Goal: Feedback & Contribution: Contribute content

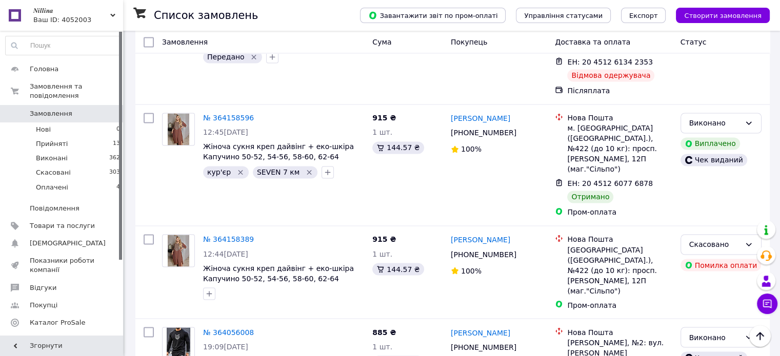
scroll to position [1701, 0]
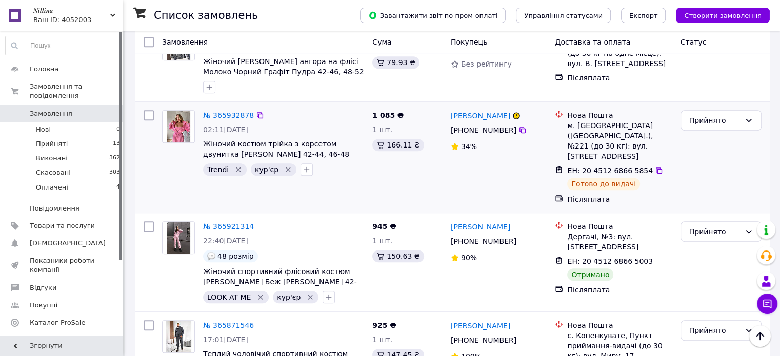
scroll to position [564, 0]
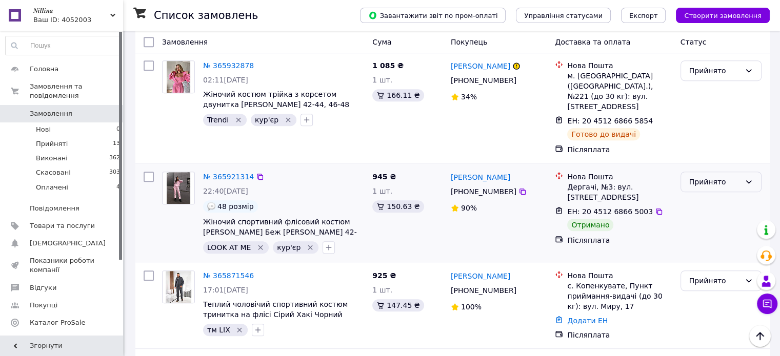
click at [726, 172] on div "Прийнято" at bounding box center [720, 182] width 81 height 21
click at [713, 166] on li "Виконано" at bounding box center [720, 165] width 80 height 18
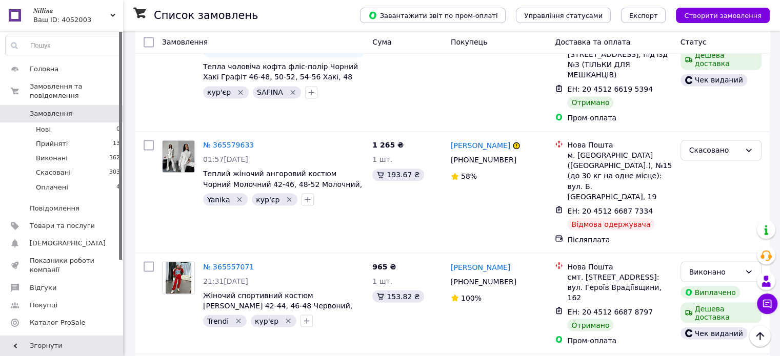
scroll to position [1770, 0]
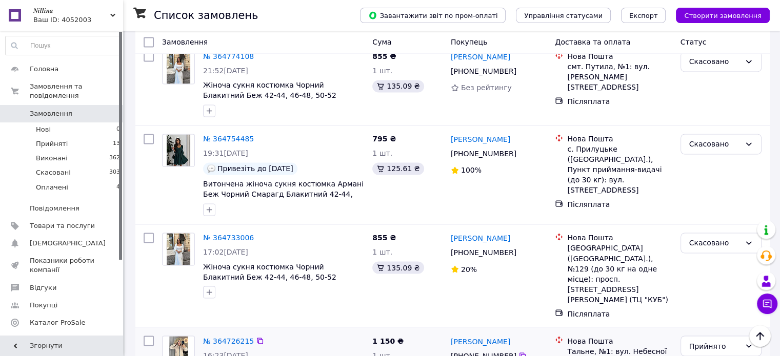
scroll to position [1740, 0]
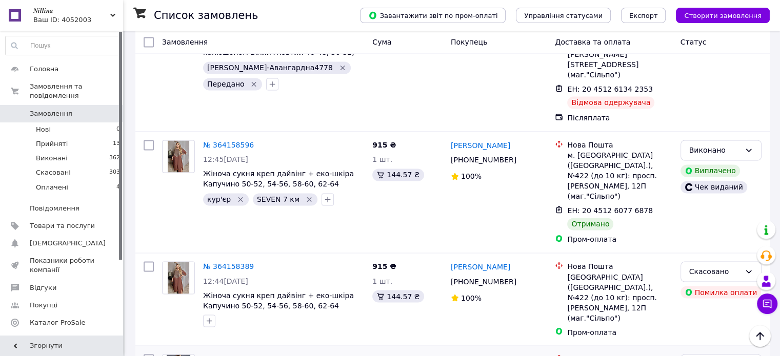
scroll to position [1701, 0]
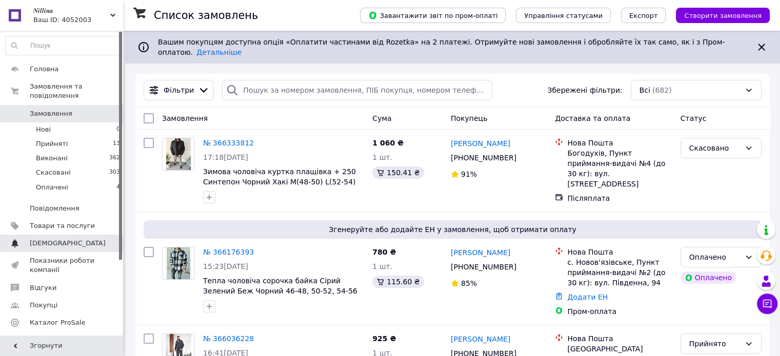
click at [57, 239] on span "[DEMOGRAPHIC_DATA]" at bounding box center [68, 243] width 76 height 9
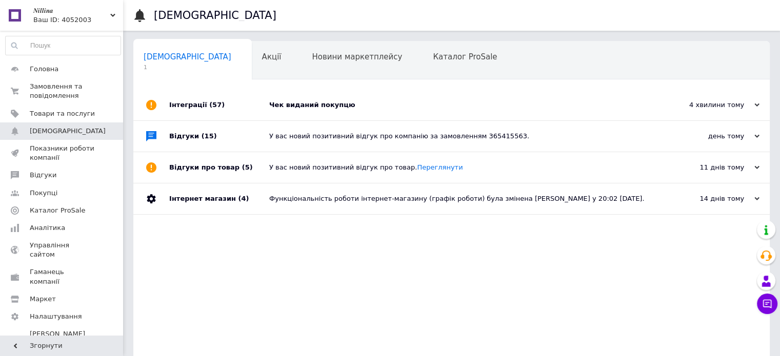
click at [295, 106] on div "Чек виданий покупцю" at bounding box center [463, 104] width 388 height 9
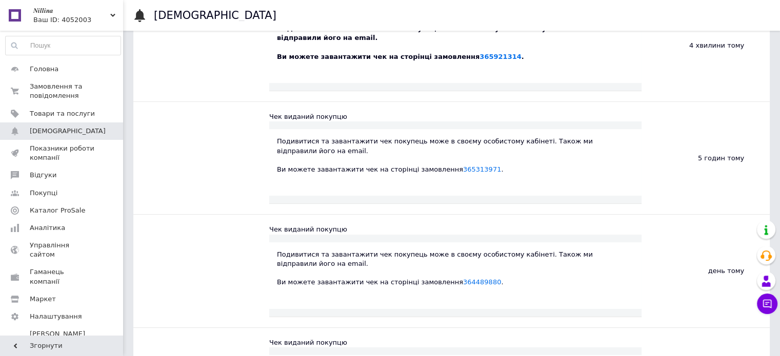
scroll to position [154, 0]
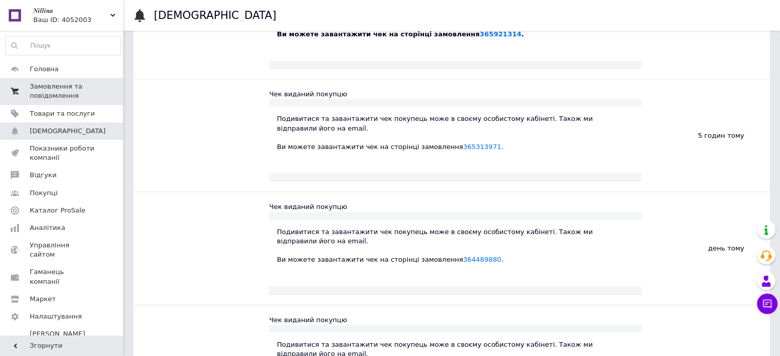
click at [53, 89] on span "Замовлення та повідомлення" at bounding box center [62, 91] width 65 height 18
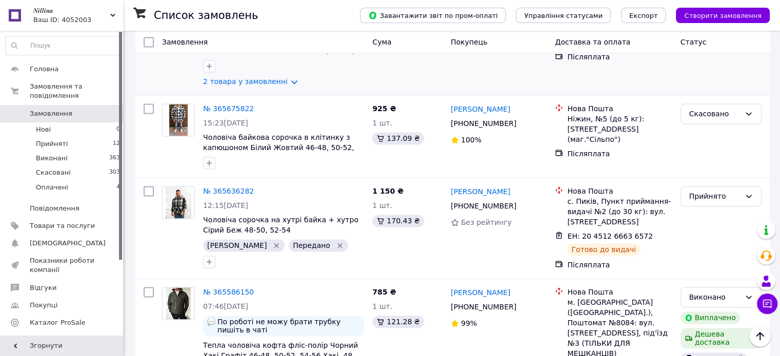
scroll to position [1487, 0]
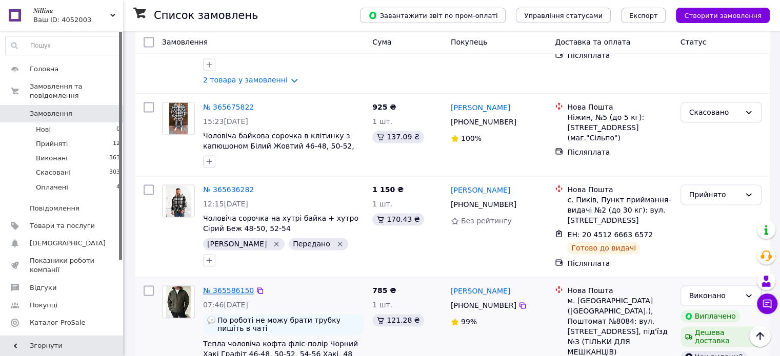
click at [225, 287] on link "№ 365586150" at bounding box center [228, 291] width 51 height 8
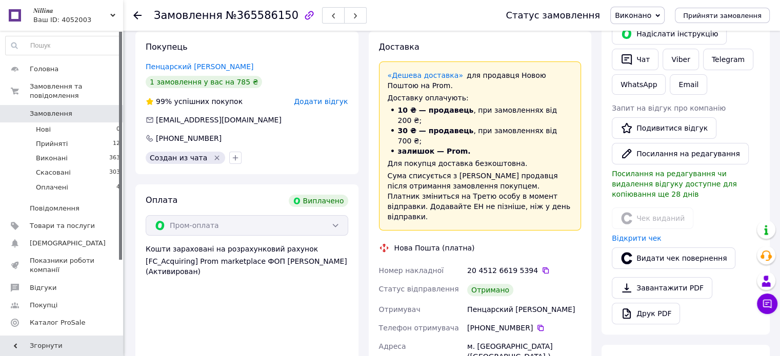
scroll to position [205, 0]
click at [541, 266] on icon at bounding box center [545, 270] width 8 height 8
click at [135, 14] on icon at bounding box center [137, 15] width 8 height 8
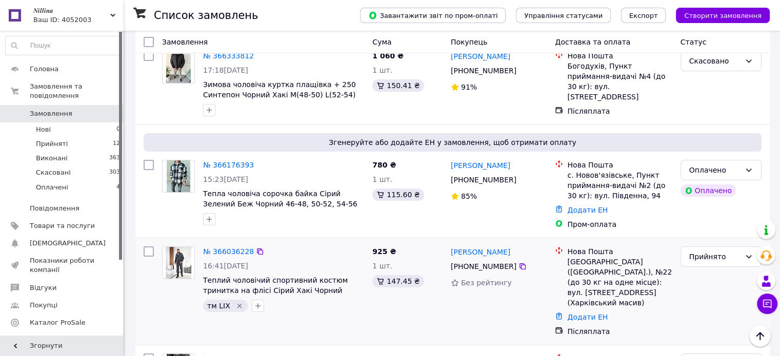
scroll to position [103, 0]
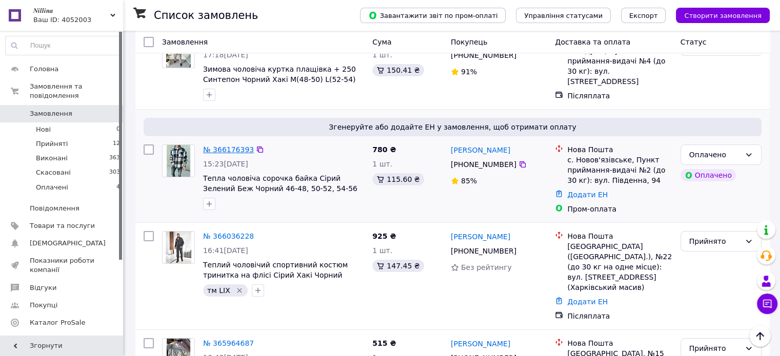
click at [221, 146] on link "№ 366176393" at bounding box center [228, 150] width 51 height 8
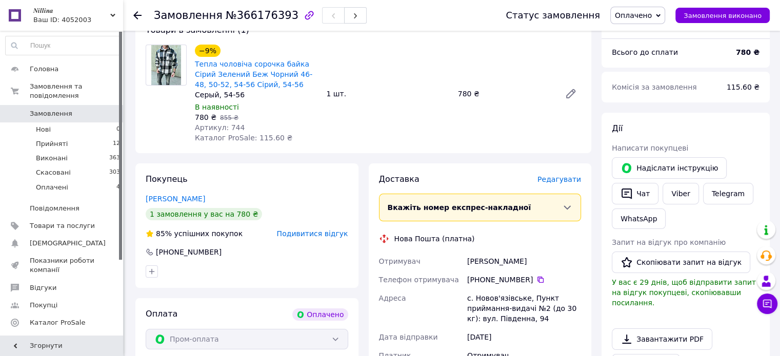
scroll to position [103, 0]
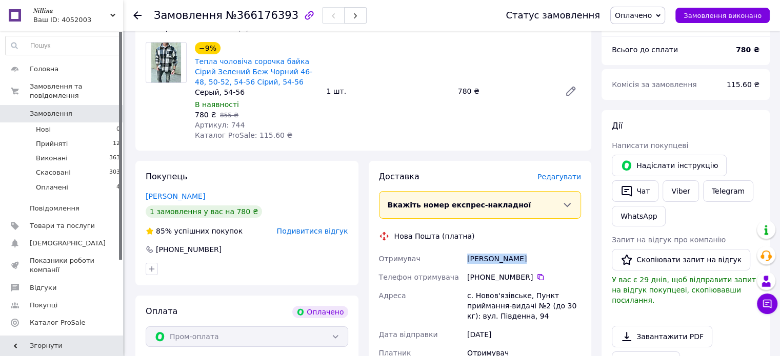
drag, startPoint x: 522, startPoint y: 254, endPoint x: 459, endPoint y: 268, distance: 64.6
click at [459, 268] on div "Отримувач Міщанчук Ліна Телефон отримувача +380 50 950 19 36   Адреса с. Новов'…" at bounding box center [480, 315] width 207 height 131
copy div "Отримувач Міщанчук Ліна"
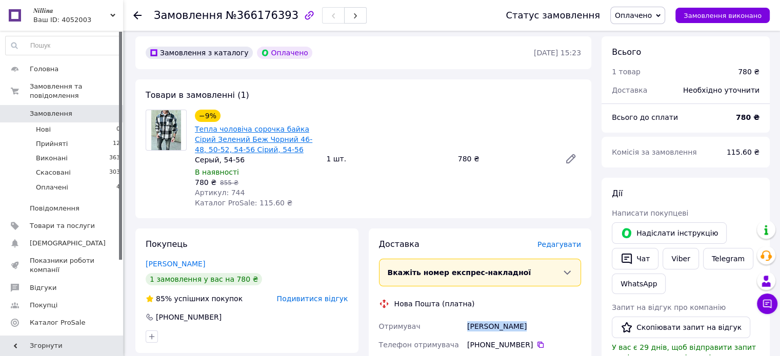
scroll to position [33, 0]
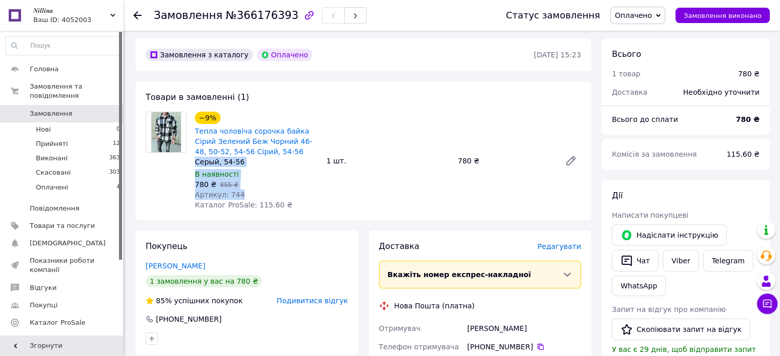
drag, startPoint x: 192, startPoint y: 164, endPoint x: 249, endPoint y: 192, distance: 64.0
click at [249, 192] on div "−9% Тепла чоловіча сорочка байка Сірий Зелений Беж Чорний 46-48, 50-52, 54-56 С…" at bounding box center [256, 161] width 131 height 103
copy div "Серый, 54-56 В наявності 780 ₴   855 ₴ Артикул: 744"
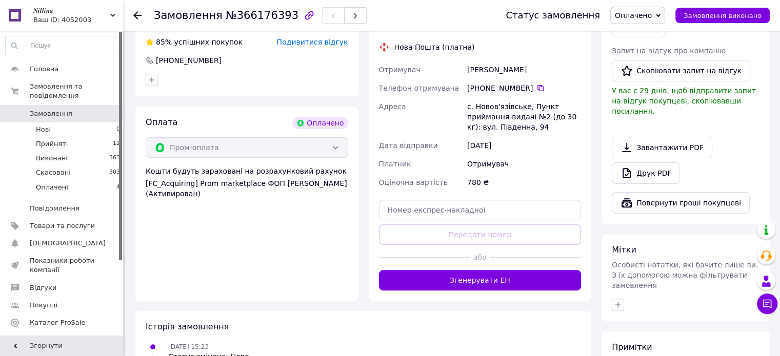
scroll to position [392, 0]
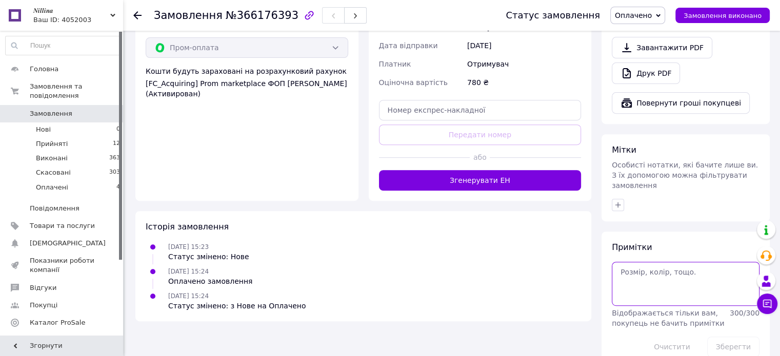
click at [623, 262] on textarea at bounding box center [686, 284] width 148 height 44
paste textarea "Серый, 54-56 В наявності 780 ₴ 855 ₴ Артикул: 744"
click at [669, 262] on textarea "Серый, 54-56 В наявності 780 ₴ 855 ₴ Артикул: 744" at bounding box center [686, 284] width 148 height 44
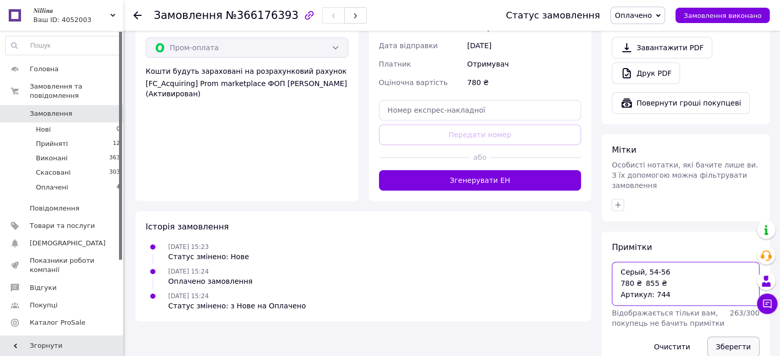
type textarea "Серый, 54-56 780 ₴ 855 ₴ Артикул: 744"
click at [728, 337] on button "Зберегти" at bounding box center [733, 347] width 52 height 21
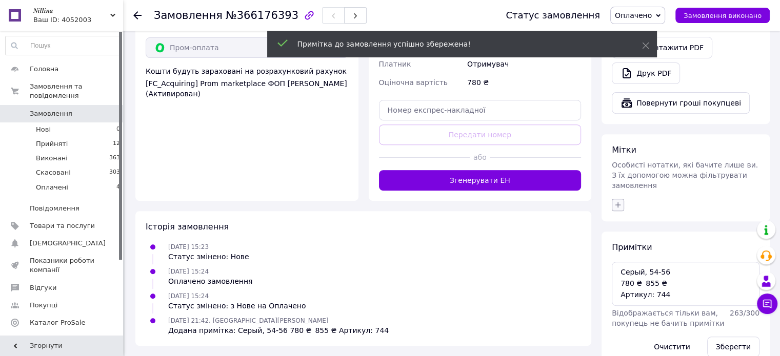
click at [616, 201] on icon "button" at bounding box center [618, 205] width 8 height 8
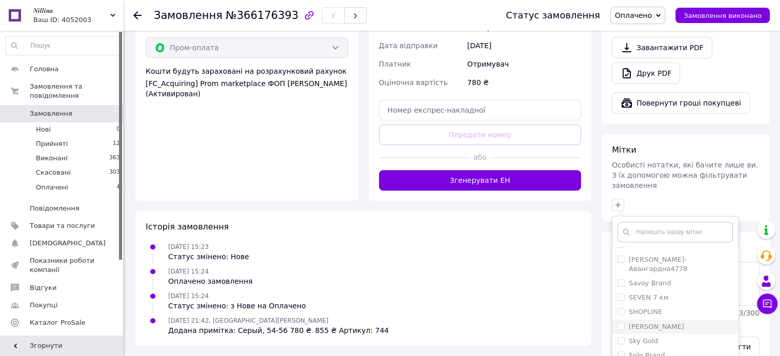
scroll to position [461, 0]
click at [642, 252] on label "SAFINA" at bounding box center [641, 256] width 24 height 8
checkbox input "true"
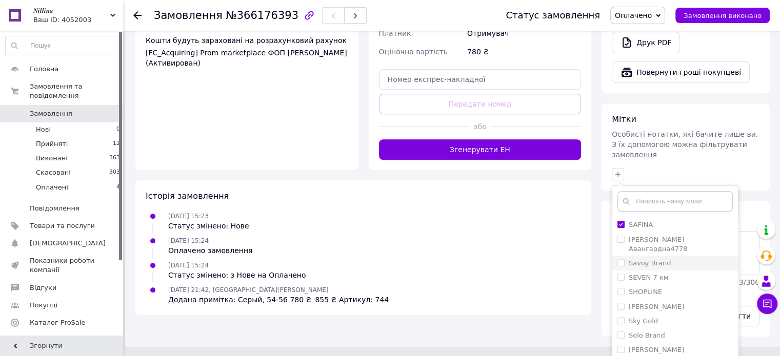
scroll to position [449, 0]
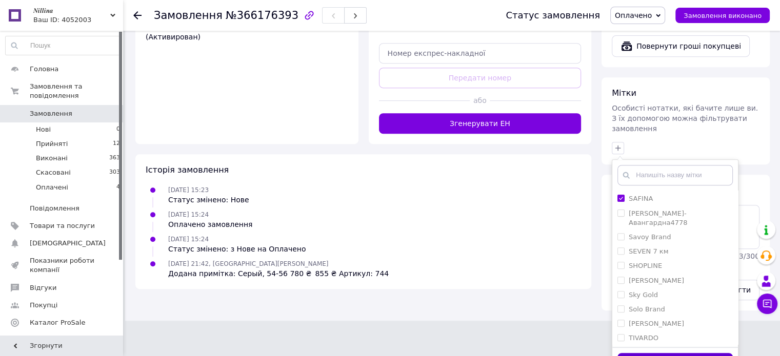
click at [675, 353] on button "Додати мітку" at bounding box center [674, 363] width 115 height 20
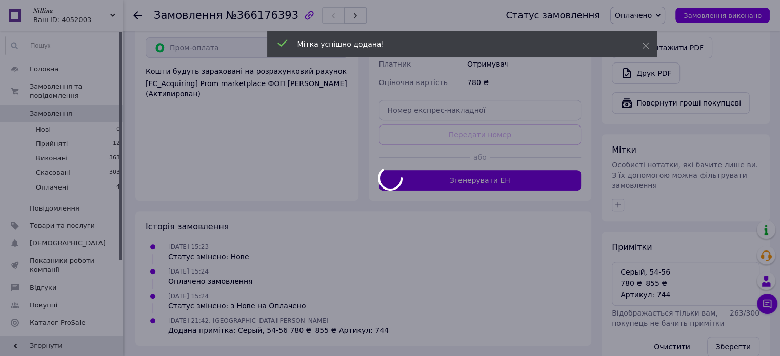
scroll to position [416, 0]
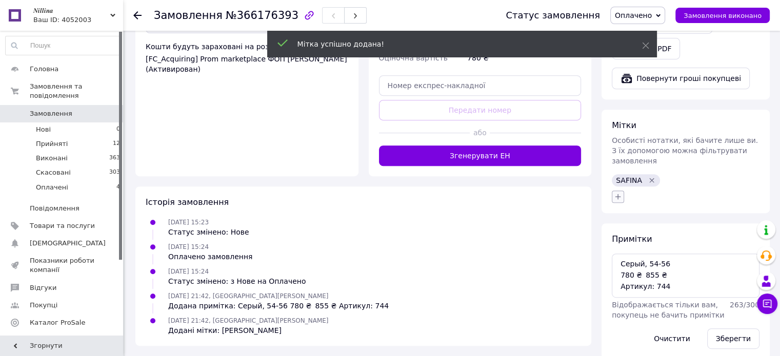
click at [617, 193] on icon "button" at bounding box center [618, 197] width 8 height 8
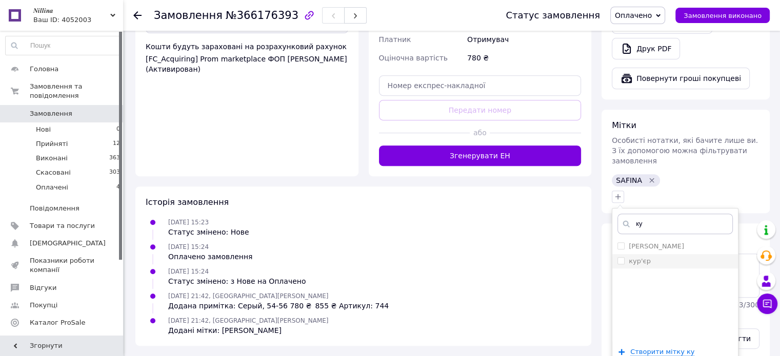
type input "ку"
click at [643, 254] on li "кур'єр" at bounding box center [675, 261] width 126 height 14
checkbox input "true"
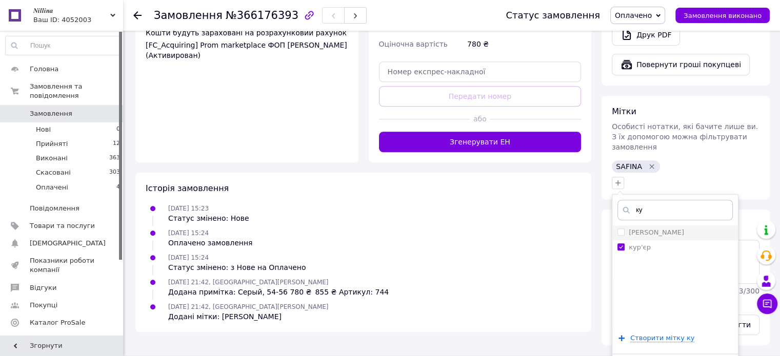
scroll to position [437, 0]
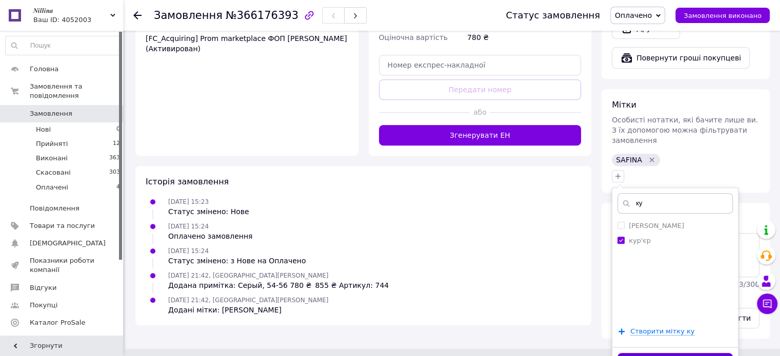
click at [666, 353] on button "Додати мітку" at bounding box center [674, 363] width 115 height 20
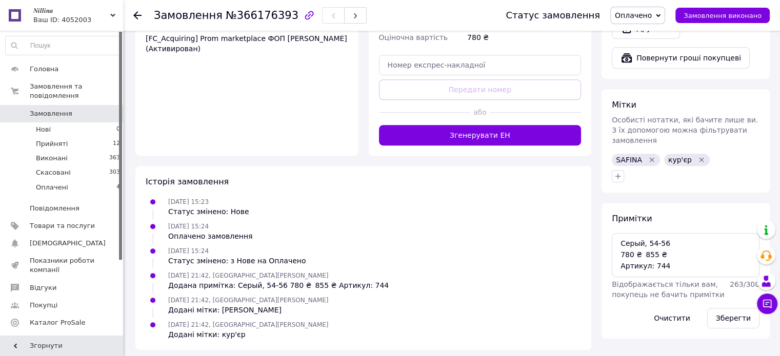
click at [134, 14] on use at bounding box center [137, 15] width 8 height 8
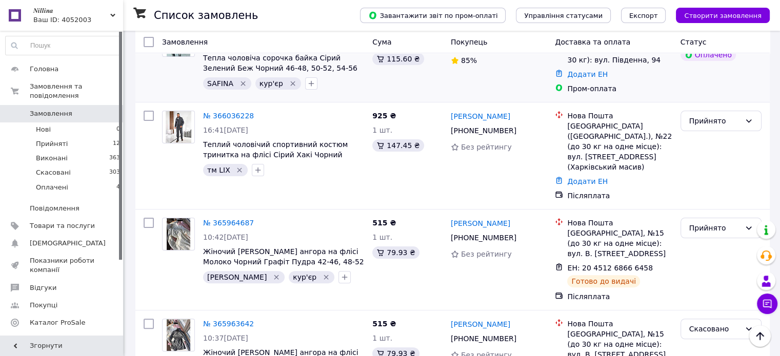
scroll to position [205, 0]
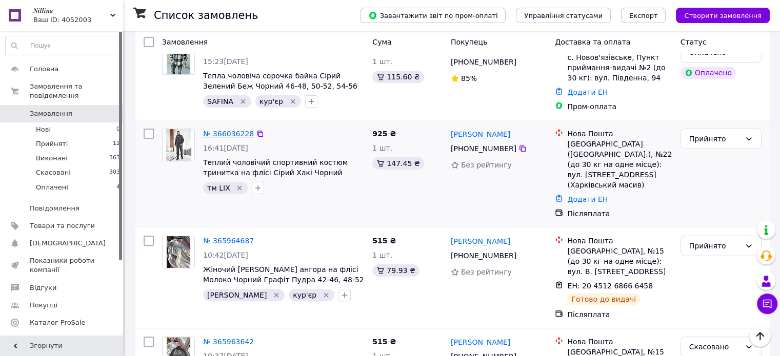
click at [221, 130] on link "№ 366036228" at bounding box center [228, 134] width 51 height 8
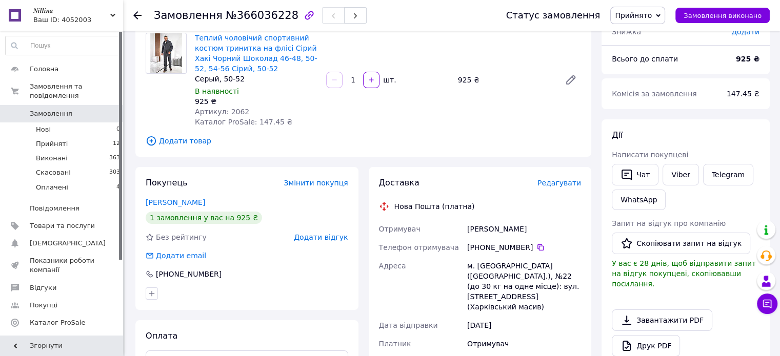
scroll to position [103, 0]
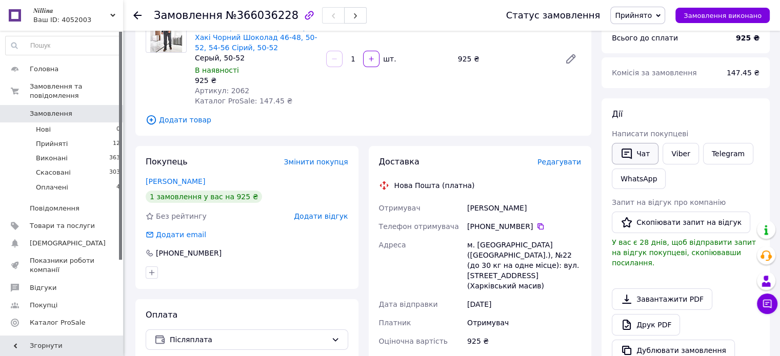
click at [630, 152] on icon "button" at bounding box center [626, 154] width 10 height 11
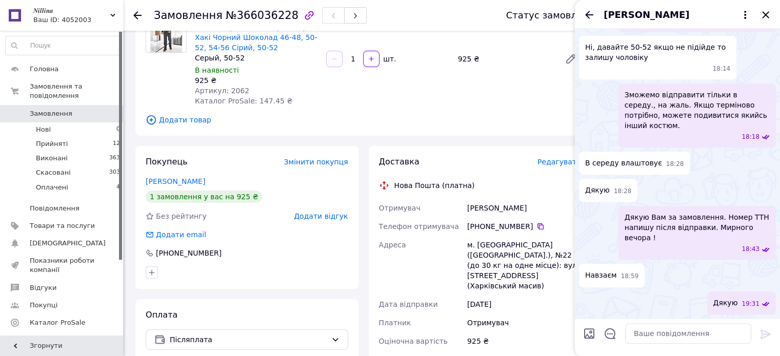
scroll to position [639, 0]
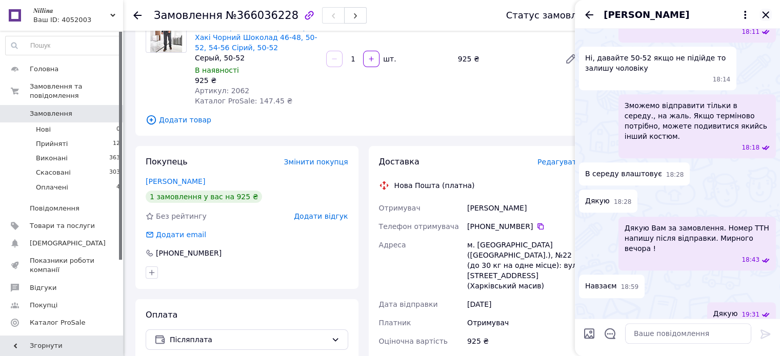
click at [767, 11] on icon "Закрити" at bounding box center [765, 15] width 12 height 12
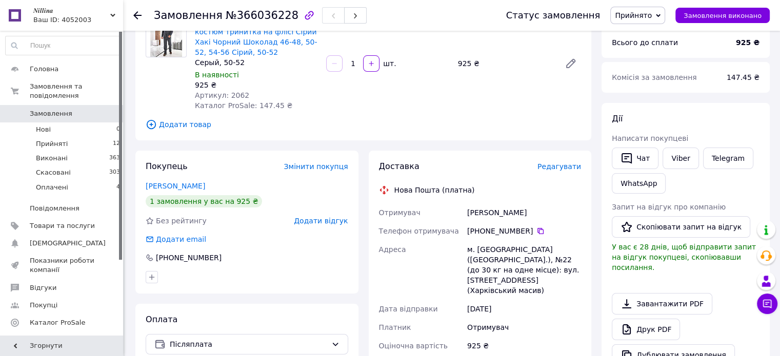
scroll to position [74, 0]
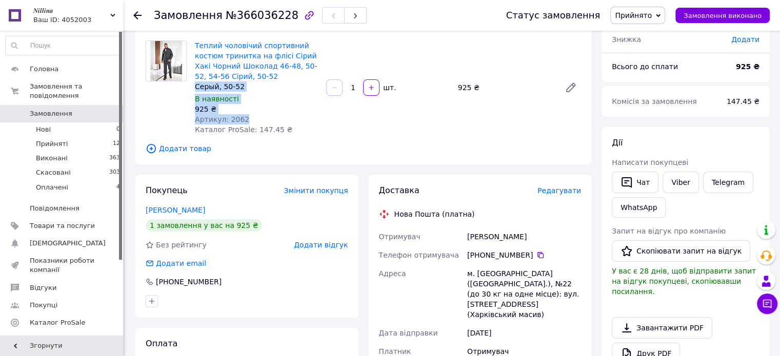
drag, startPoint x: 192, startPoint y: 89, endPoint x: 254, endPoint y: 122, distance: 70.2
click at [254, 122] on div "Теплий чоловічий спортивний костюм тринитка на флісі Сірий Хакі Чорний Шоколад …" at bounding box center [256, 87] width 131 height 98
copy div "Серый, 50-52 В наявності 925 ₴ Артикул: 2062"
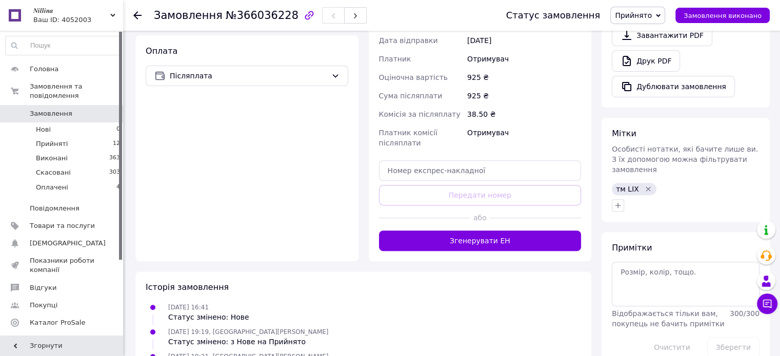
scroll to position [381, 0]
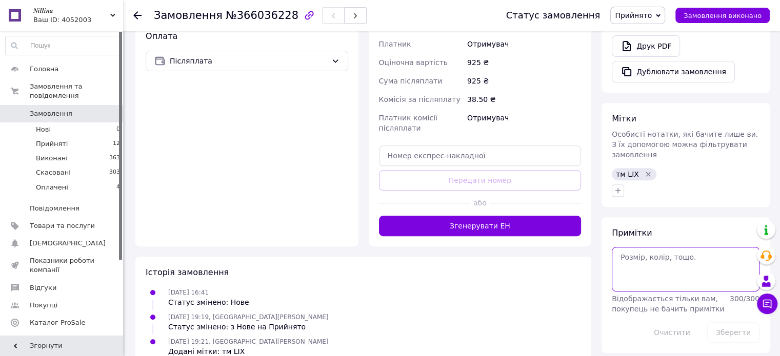
click at [631, 247] on textarea at bounding box center [686, 269] width 148 height 44
paste textarea "Серый, 50-52 В наявності 925 ₴ Артикул: 2062"
click at [660, 247] on textarea "Серый, 50-52 В наявності 925 ₴ Артикул: 2062" at bounding box center [686, 269] width 148 height 44
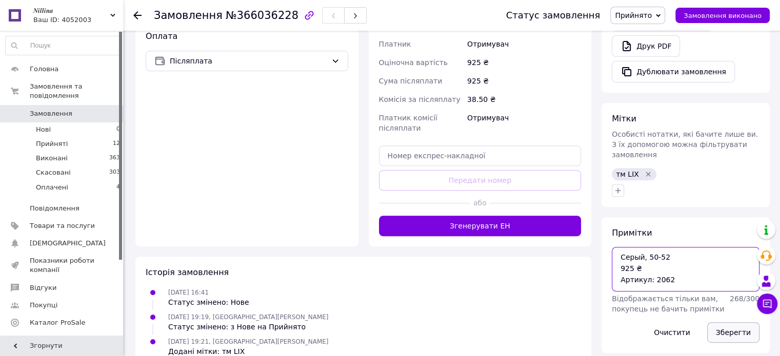
type textarea "Серый, 50-52 925 ₴ Артикул: 2062"
click at [725, 322] on button "Зберегти" at bounding box center [733, 332] width 52 height 21
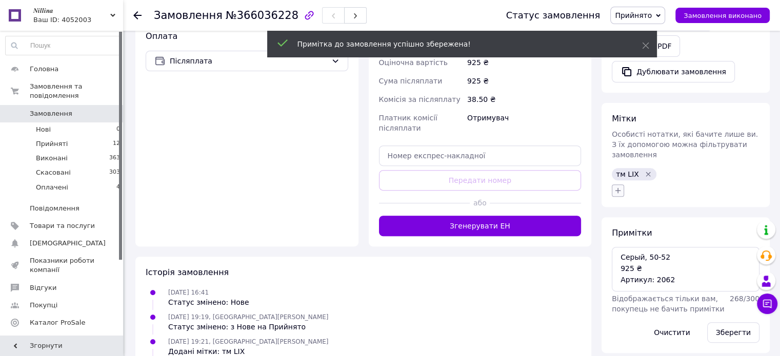
click at [619, 187] on icon "button" at bounding box center [618, 191] width 8 height 8
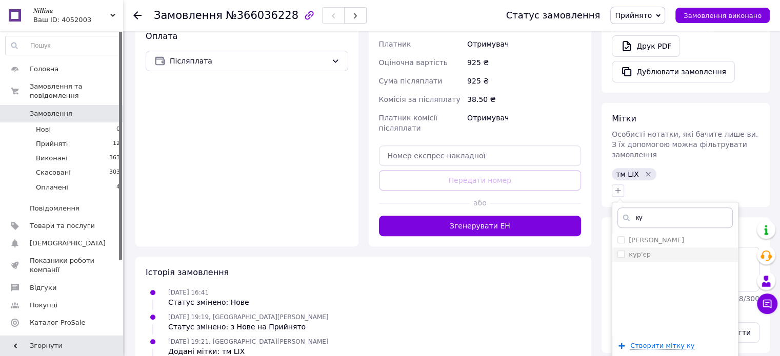
type input "ку"
click at [638, 251] on label "кур'єр" at bounding box center [640, 255] width 22 height 8
checkbox input "true"
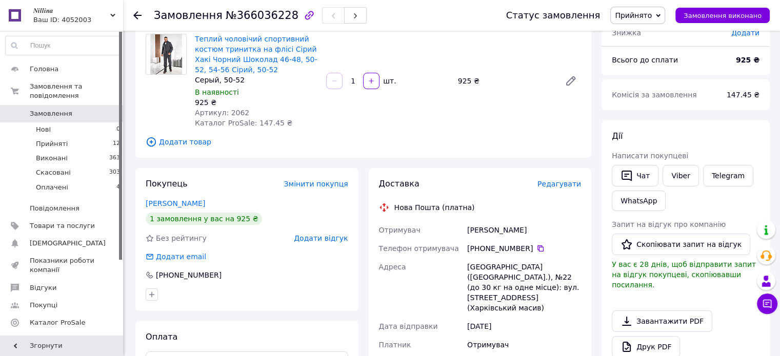
scroll to position [74, 0]
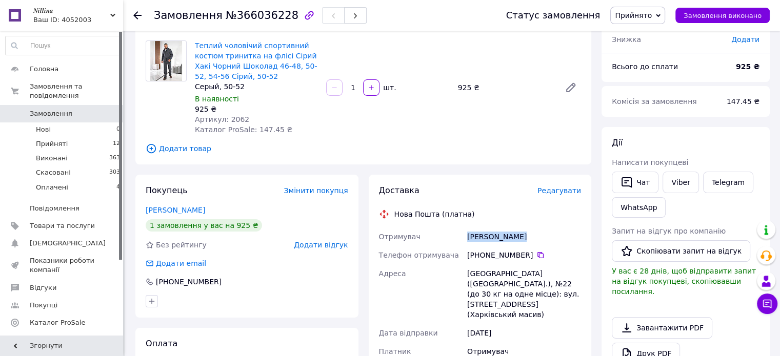
drag, startPoint x: 523, startPoint y: 236, endPoint x: 462, endPoint y: 246, distance: 61.8
click at [462, 246] on div "Отримувач Федорчук Юлія Телефон отримувача +380 67 137 79 61   Адреса Київ (Киї…" at bounding box center [480, 336] width 207 height 217
click at [468, 240] on div "Федорчук Юлія" at bounding box center [524, 237] width 118 height 18
drag, startPoint x: 464, startPoint y: 237, endPoint x: 528, endPoint y: 233, distance: 63.7
click at [528, 233] on div "Отримувач Федорчук Юлія Телефон отримувача +380 67 137 79 61   Адреса Київ (Киї…" at bounding box center [480, 336] width 207 height 217
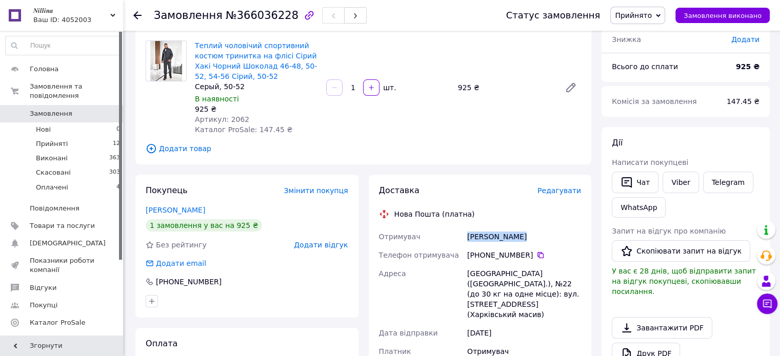
copy div "Отримувач Федорчук Юлія"
click at [139, 16] on icon at bounding box center [137, 15] width 8 height 8
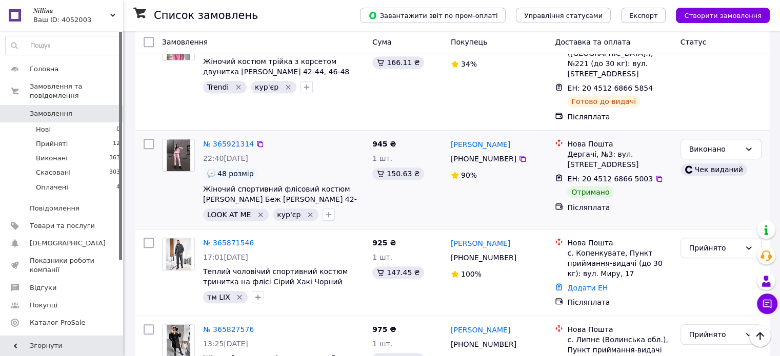
scroll to position [615, 0]
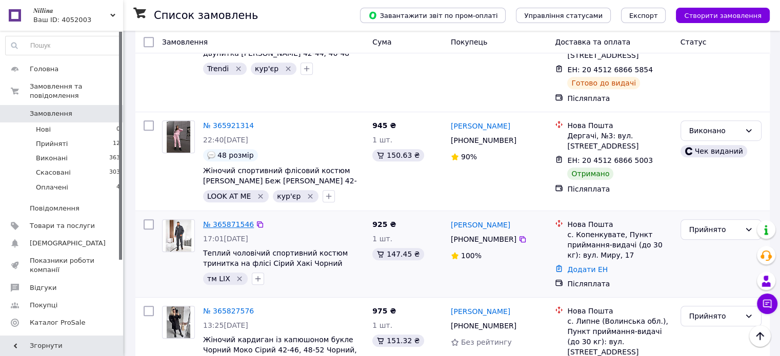
click at [232, 220] on link "№ 365871546" at bounding box center [228, 224] width 51 height 8
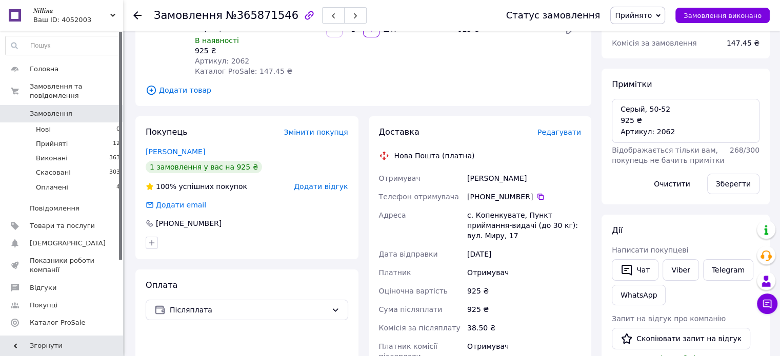
scroll to position [154, 0]
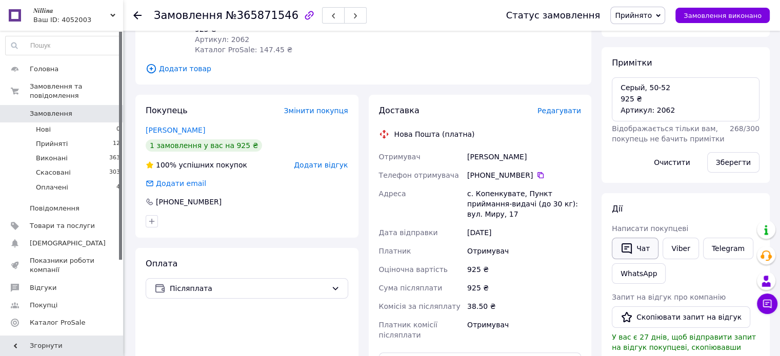
click at [638, 251] on button "Чат" at bounding box center [635, 249] width 47 height 22
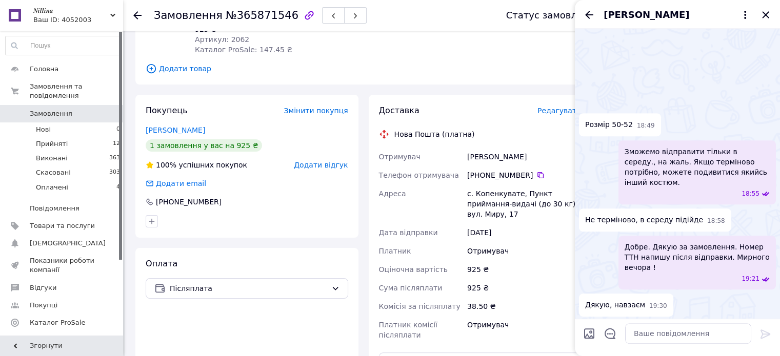
scroll to position [431, 0]
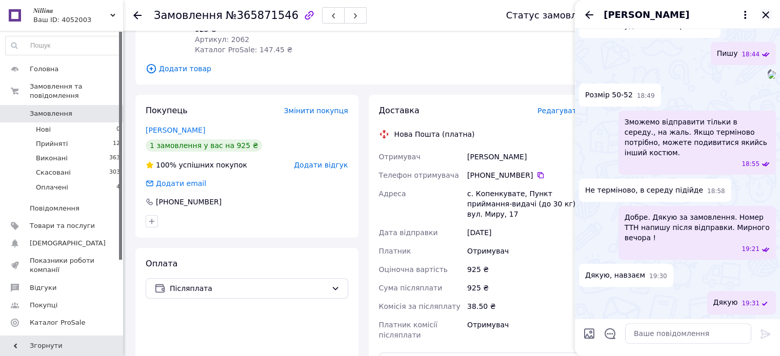
click at [762, 12] on icon "Закрити" at bounding box center [765, 14] width 7 height 7
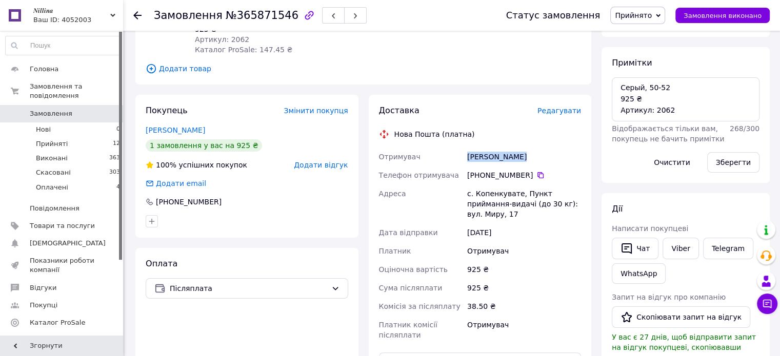
drag, startPoint x: 462, startPoint y: 155, endPoint x: 529, endPoint y: 157, distance: 67.2
click at [529, 157] on div "Отримувач Смілянець Яна Телефон отримувача +380 68 533 36 48   Адреса с. Копенк…" at bounding box center [480, 246] width 207 height 197
copy div "Отримувач Смілянець Яна"
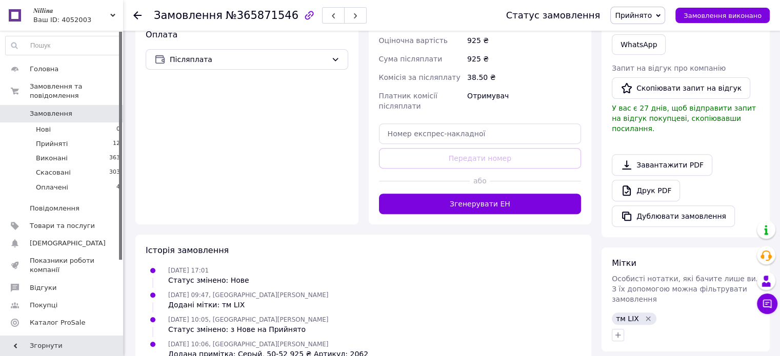
scroll to position [396, 0]
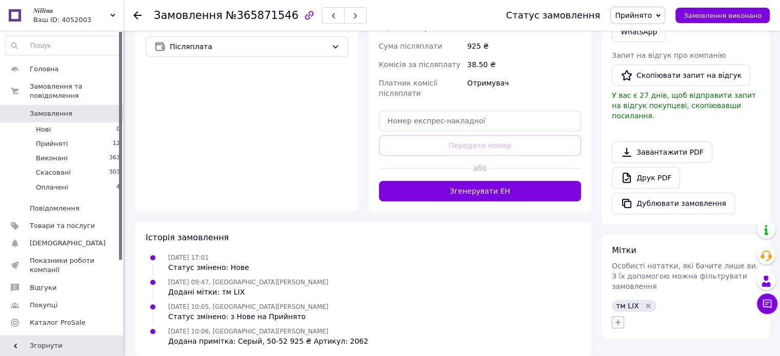
click at [616, 318] on icon "button" at bounding box center [618, 322] width 8 height 8
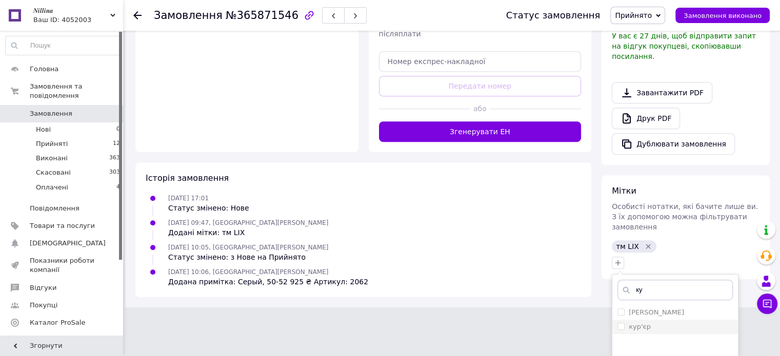
scroll to position [541, 0]
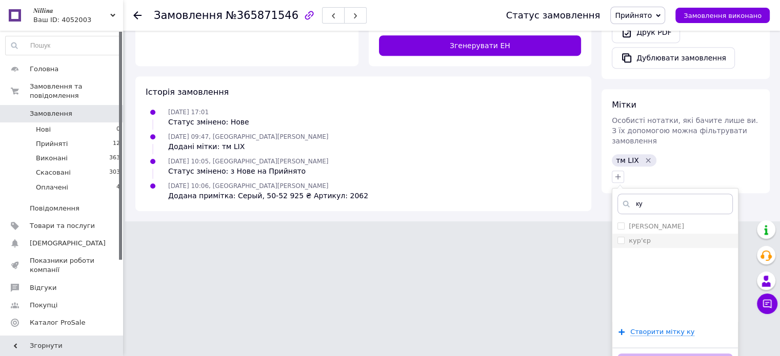
type input "ку"
click at [652, 234] on li "кур'єр" at bounding box center [675, 241] width 126 height 14
checkbox input "true"
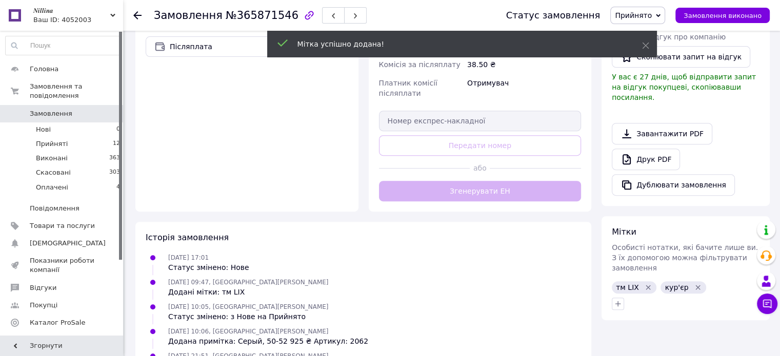
scroll to position [421, 0]
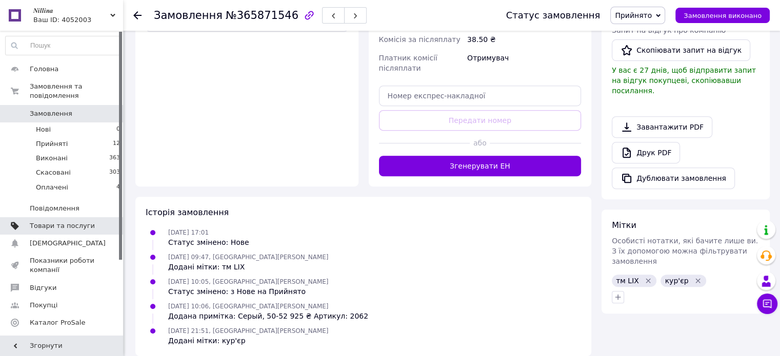
click at [63, 221] on span "Товари та послуги" at bounding box center [62, 225] width 65 height 9
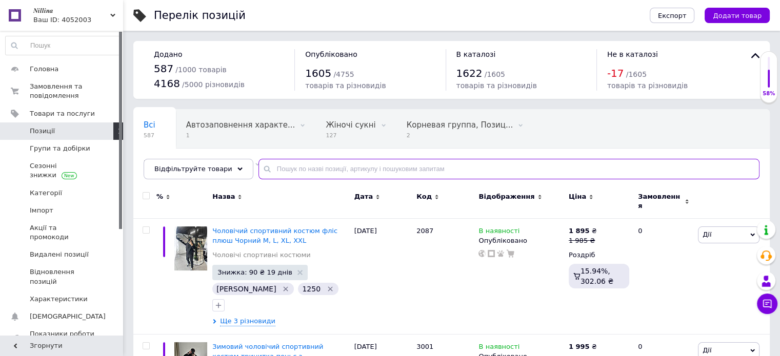
click at [277, 171] on input "text" at bounding box center [508, 169] width 501 height 21
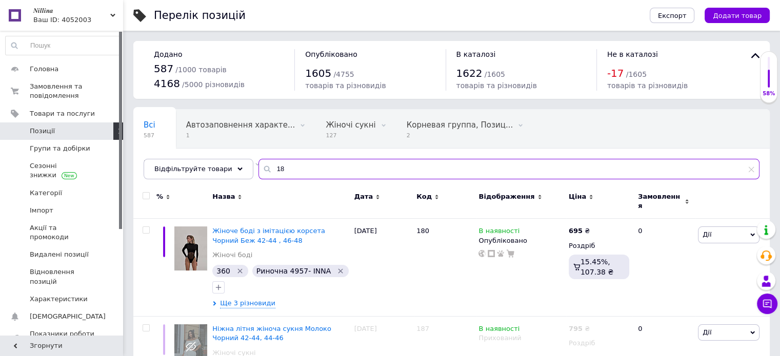
type input "1"
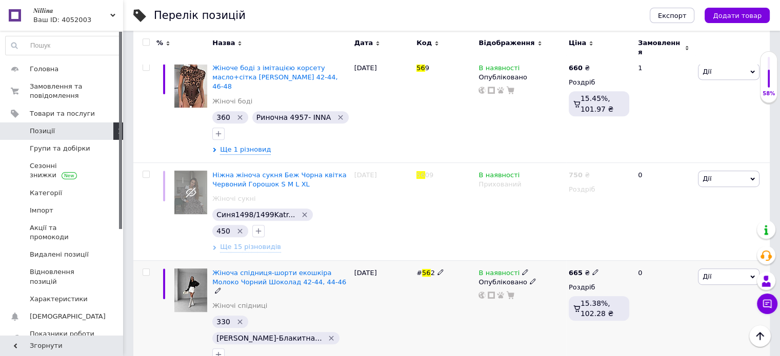
scroll to position [564, 0]
type input "56"
drag, startPoint x: 412, startPoint y: 242, endPoint x: 433, endPoint y: 243, distance: 21.0
click at [433, 260] on div "Жіноча спідниця-шорти екошкіра Молоко Чорний Шоколад 42-44, 44-46 Жіночі спідни…" at bounding box center [451, 322] width 636 height 124
copy div "# 56 2"
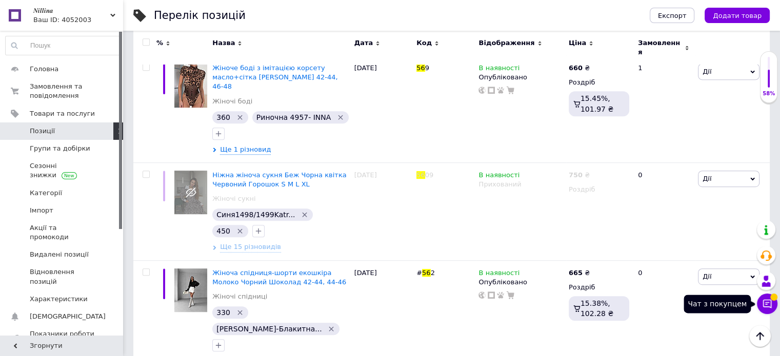
click at [770, 304] on icon at bounding box center [767, 304] width 10 height 10
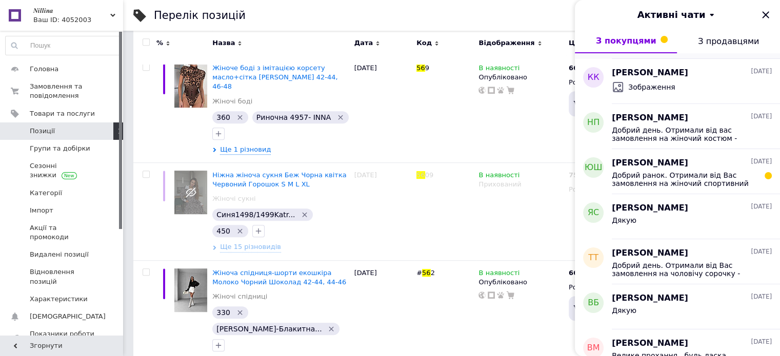
scroll to position [103, 0]
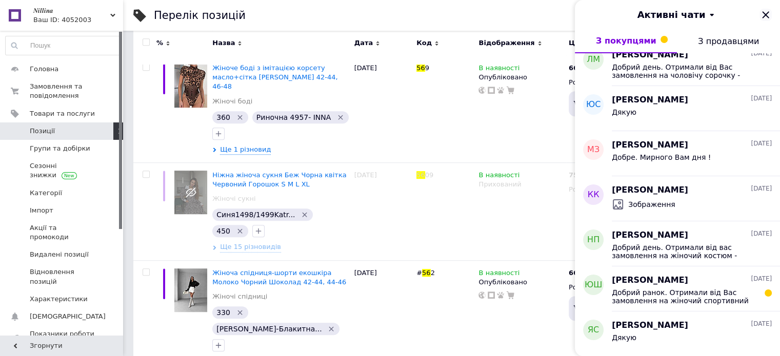
click at [767, 15] on icon "Закрити" at bounding box center [765, 15] width 12 height 12
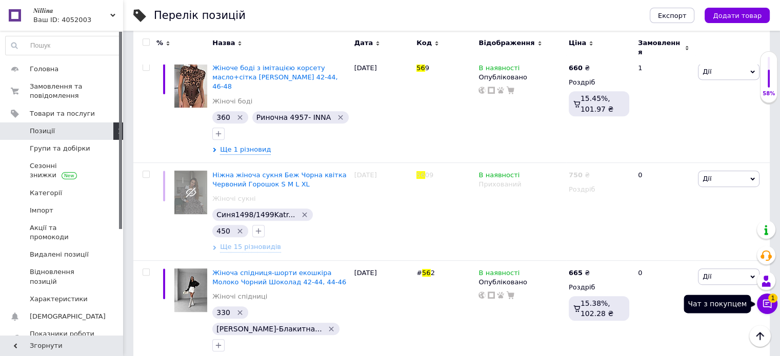
click at [768, 302] on icon at bounding box center [767, 304] width 10 height 10
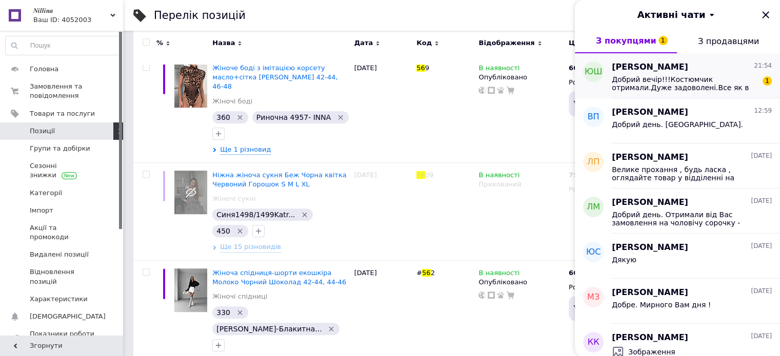
click at [665, 85] on span "Добрий вечір!!!Костюмчик отримали.Дуже задоволені.Все як в рекламі,що немало ва…" at bounding box center [685, 83] width 146 height 16
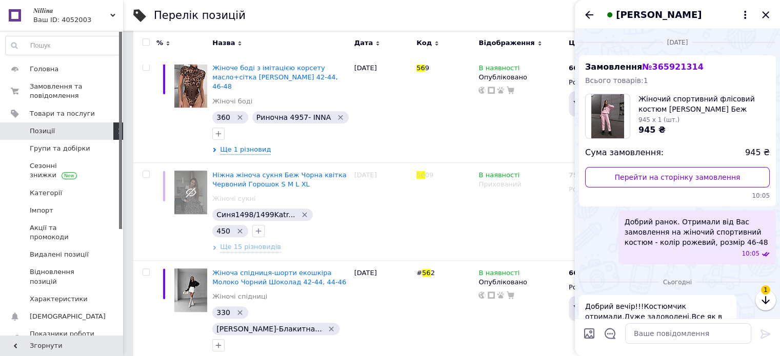
scroll to position [45, 0]
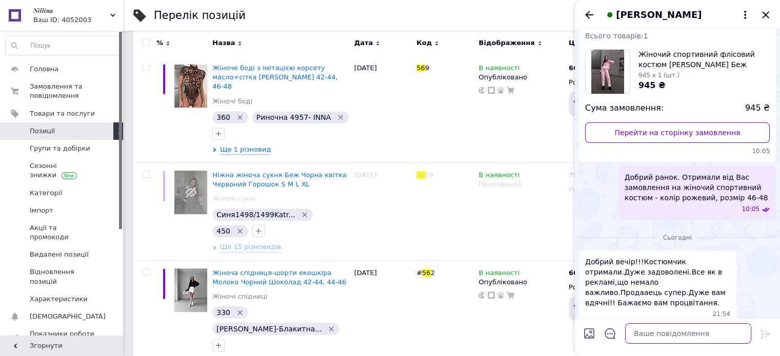
click at [658, 338] on textarea at bounding box center [688, 334] width 126 height 21
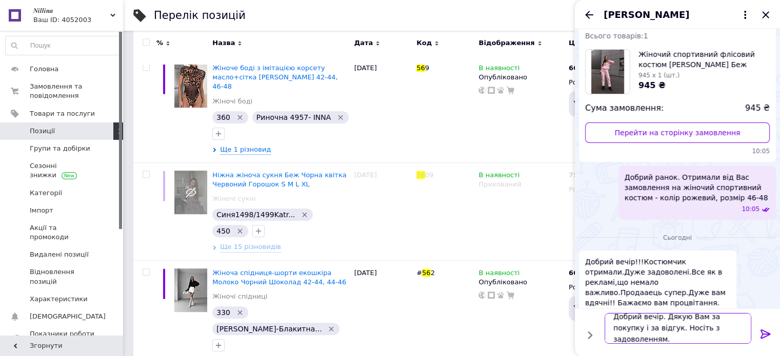
scroll to position [1, 0]
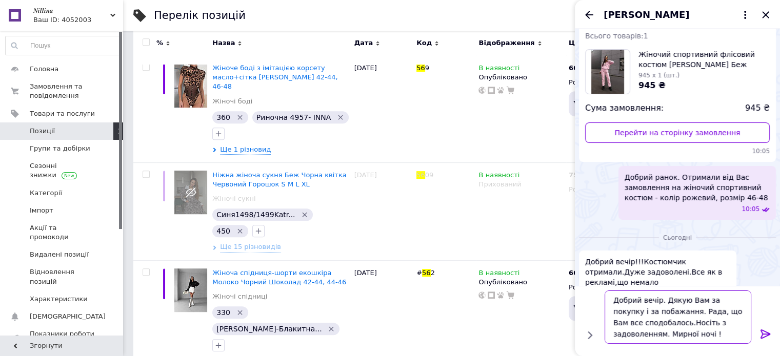
type textarea "Добрий вечір. Дякую Вам за покупку і за побажання. Рада, що Вам все сподобалось…"
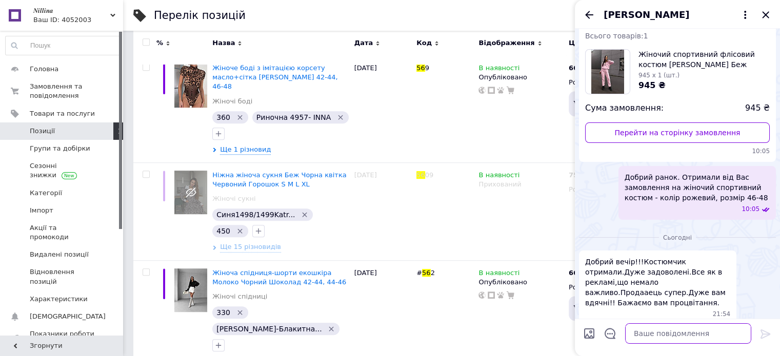
scroll to position [103, 0]
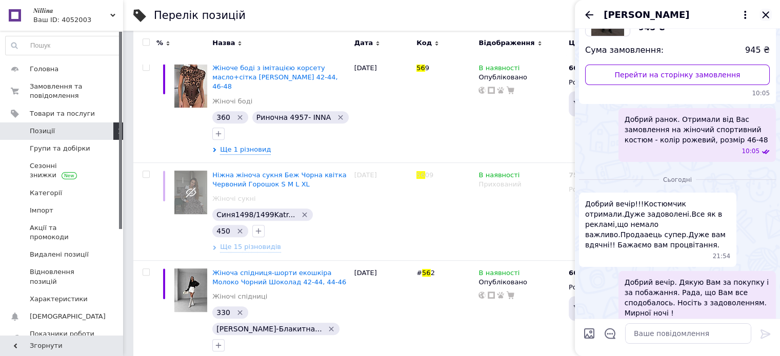
click at [764, 13] on icon "Закрити" at bounding box center [765, 15] width 12 height 12
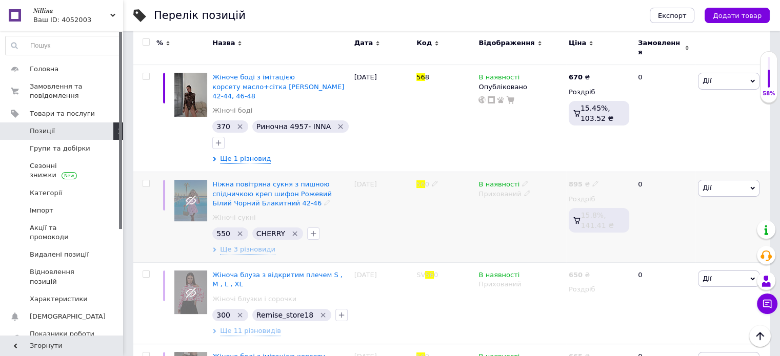
scroll to position [0, 0]
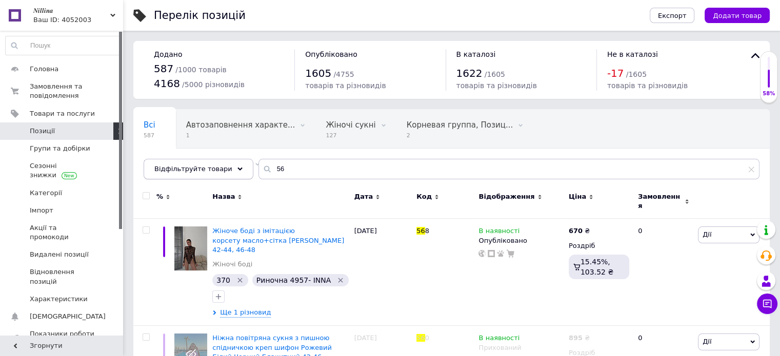
click at [237, 170] on icon at bounding box center [239, 169] width 5 height 5
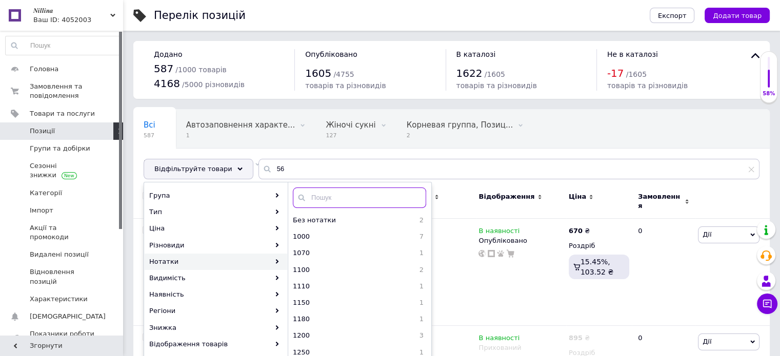
click at [321, 203] on input "text" at bounding box center [359, 198] width 133 height 21
type input "рябі"
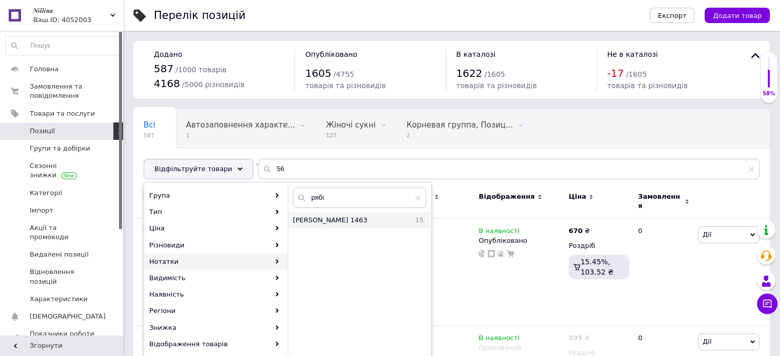
click at [351, 220] on span "Рябініна-Блакитна 1463" at bounding box center [348, 220] width 111 height 9
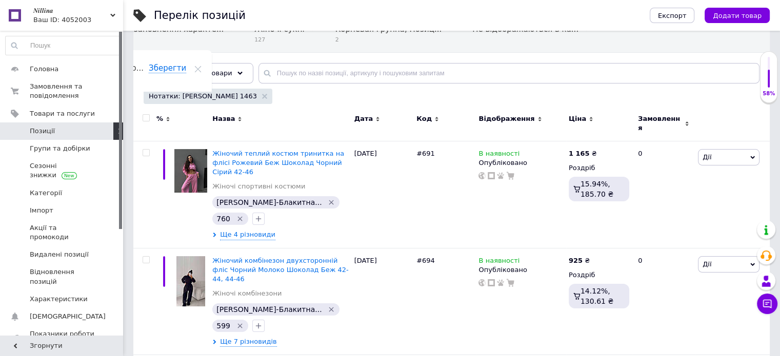
scroll to position [103, 0]
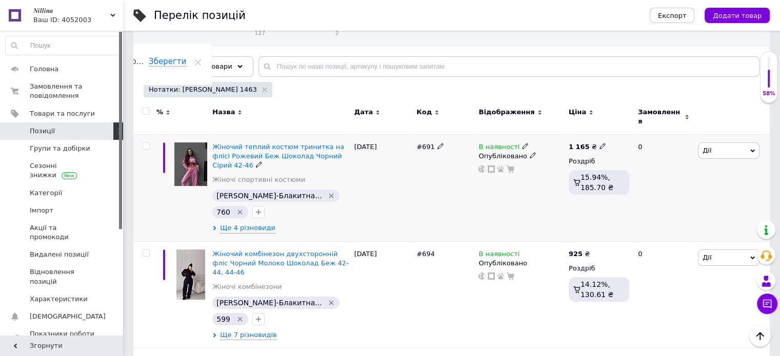
drag, startPoint x: 412, startPoint y: 140, endPoint x: 431, endPoint y: 141, distance: 19.0
click at [431, 141] on div "Жіночий теплий костюм тринитка на флісі Рожевий Беж Шоколад Чорний Сірий 42-46 …" at bounding box center [451, 187] width 636 height 107
copy div "#691"
drag, startPoint x: 413, startPoint y: 239, endPoint x: 434, endPoint y: 236, distance: 21.7
click at [434, 241] on div "Жіночий комбінезон двухсторонній фліс Чорний Молоко Шоколад Беж 42-44, 44-46 Жі…" at bounding box center [451, 294] width 636 height 107
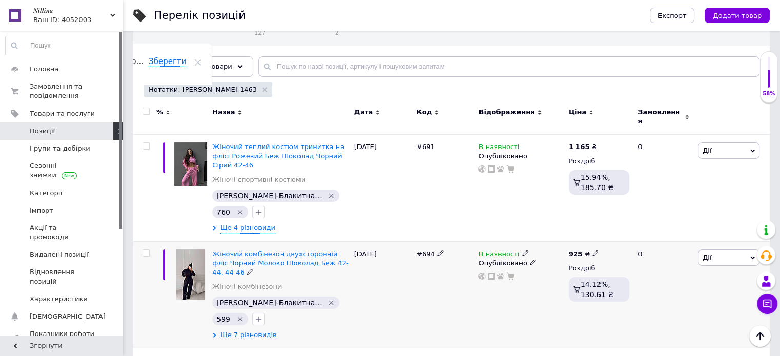
copy div "#694"
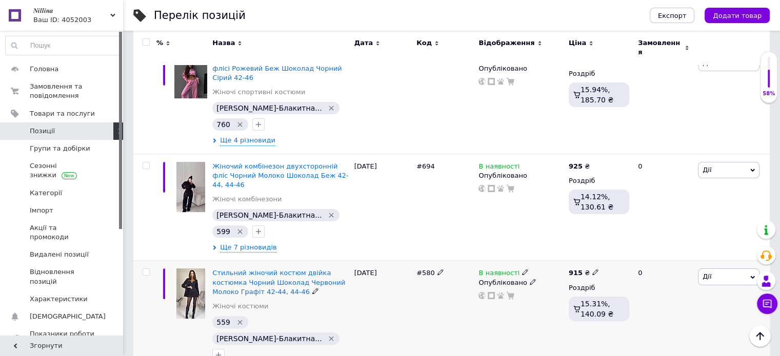
scroll to position [205, 0]
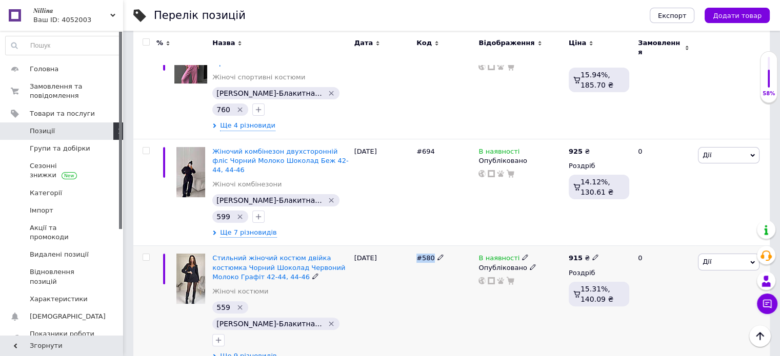
drag, startPoint x: 413, startPoint y: 233, endPoint x: 433, endPoint y: 236, distance: 20.2
click at [433, 246] on div "#580" at bounding box center [445, 308] width 62 height 124
copy span "#580"
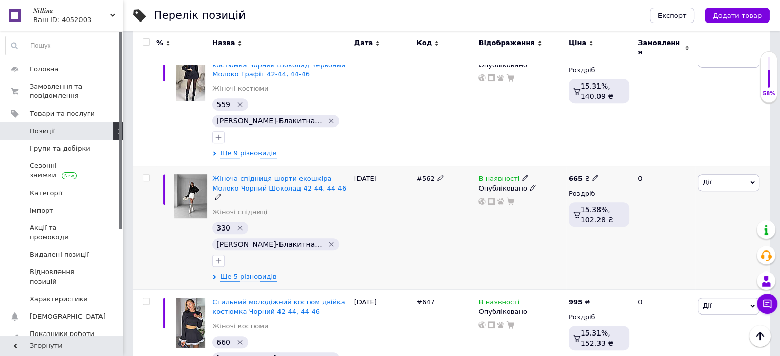
scroll to position [410, 0]
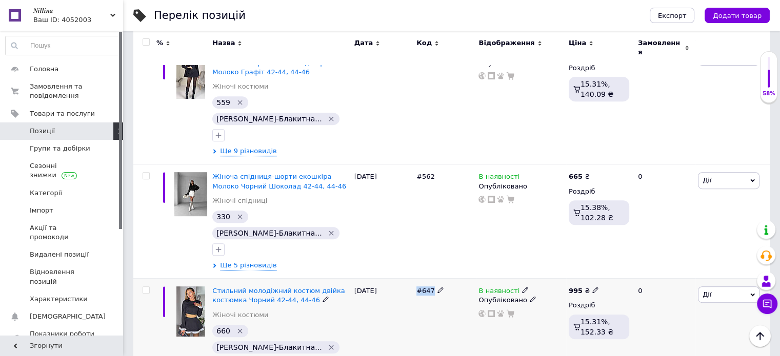
drag, startPoint x: 414, startPoint y: 233, endPoint x: 431, endPoint y: 232, distance: 16.4
click at [431, 279] on div "#647" at bounding box center [445, 336] width 62 height 114
copy span "#647"
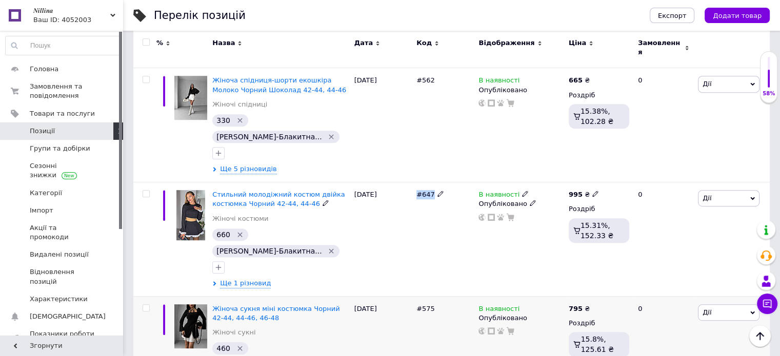
scroll to position [513, 0]
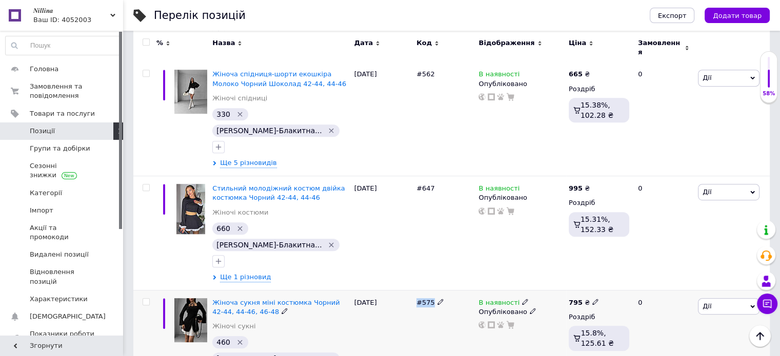
drag, startPoint x: 415, startPoint y: 228, endPoint x: 430, endPoint y: 228, distance: 14.9
click at [430, 290] on div "#575" at bounding box center [445, 347] width 62 height 114
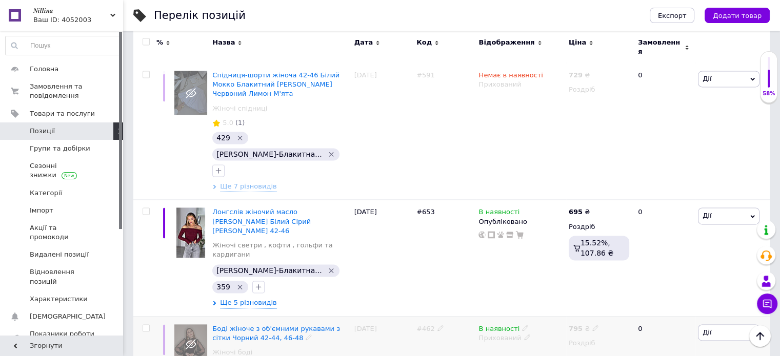
scroll to position [1442, 0]
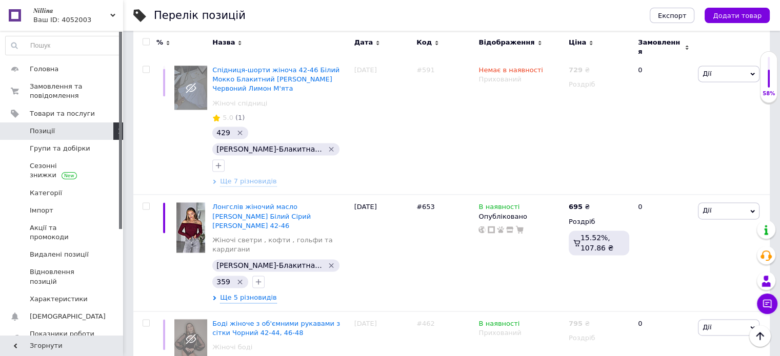
drag, startPoint x: 414, startPoint y: 245, endPoint x: 433, endPoint y: 244, distance: 19.5
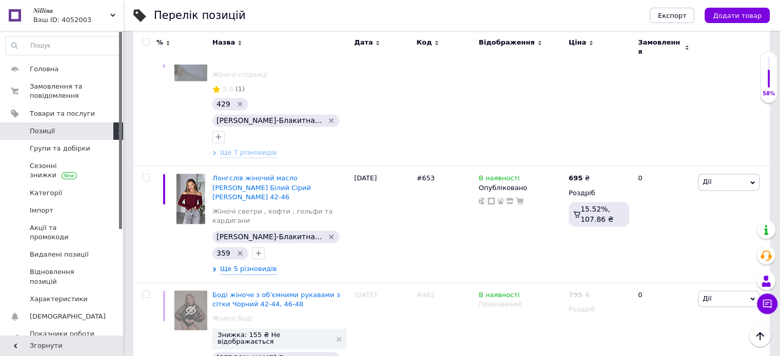
scroll to position [1494, 0]
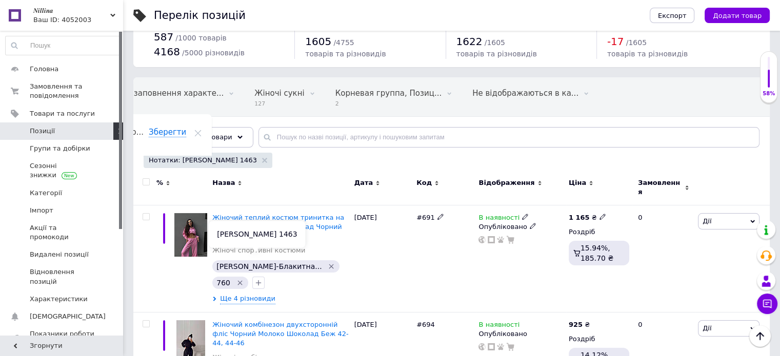
scroll to position [7, 0]
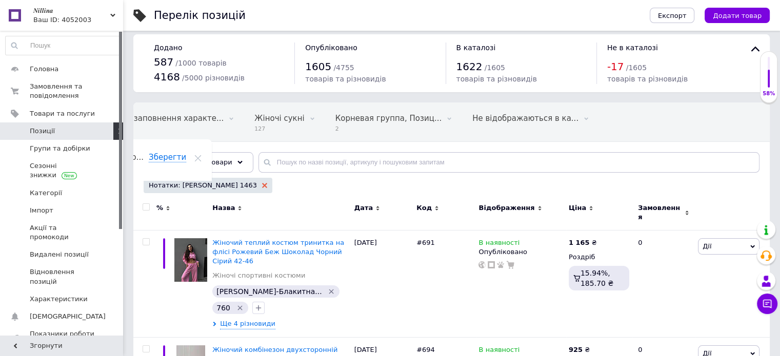
click at [262, 186] on icon at bounding box center [264, 185] width 5 height 5
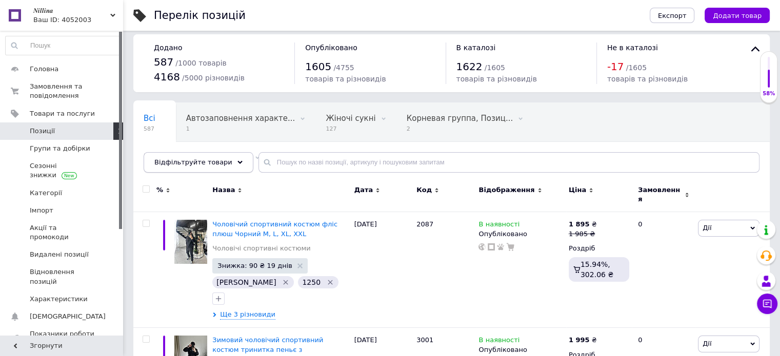
click at [237, 162] on use at bounding box center [239, 162] width 5 height 3
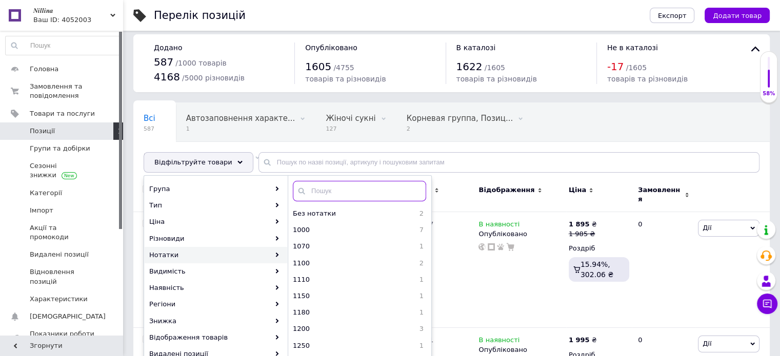
click at [318, 193] on input "text" at bounding box center [359, 191] width 133 height 21
type input "Bl"
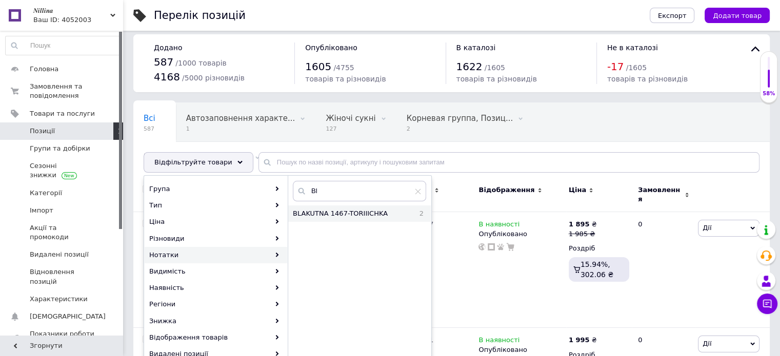
click at [332, 211] on span "BLAKUTNA 1467-TORIIICHKA" at bounding box center [352, 213] width 119 height 9
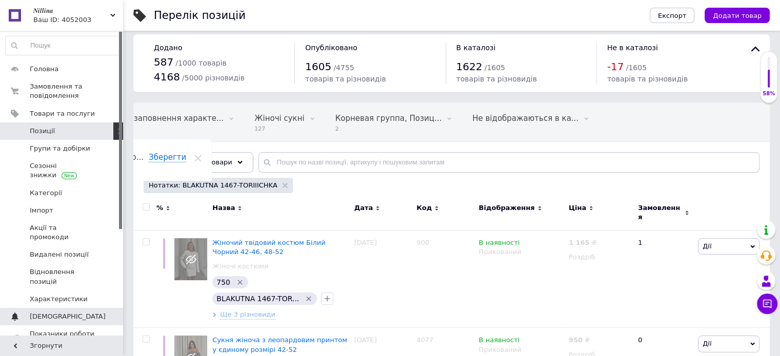
click at [59, 312] on span "[DEMOGRAPHIC_DATA]" at bounding box center [68, 316] width 76 height 9
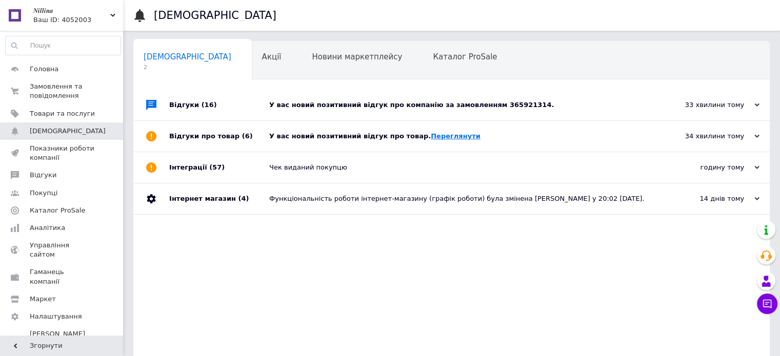
click at [431, 138] on link "Переглянути" at bounding box center [456, 136] width 50 height 8
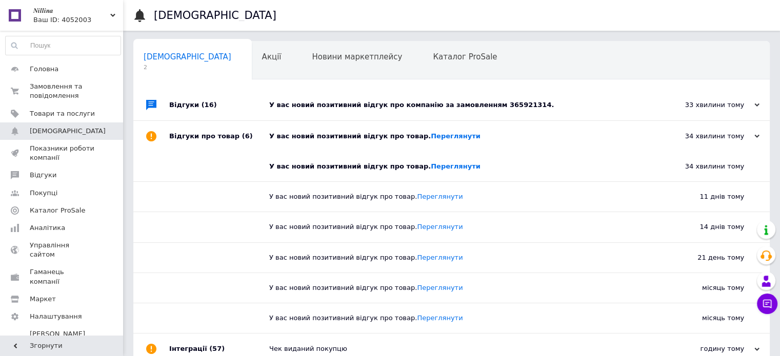
click at [412, 104] on div "У вас новий позитивний відгук про компанію за замовленням 365921314." at bounding box center [463, 104] width 388 height 9
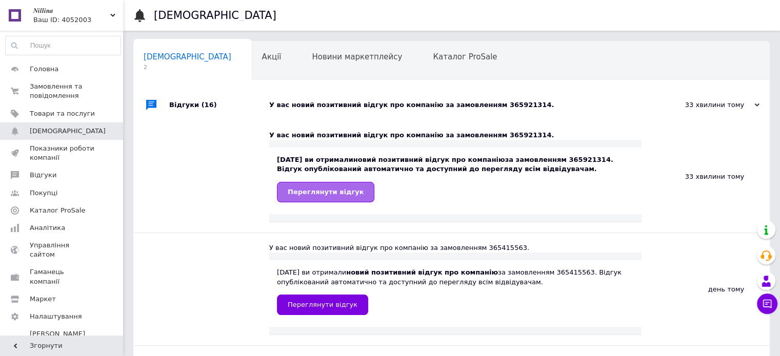
click at [313, 196] on span "Переглянути відгук" at bounding box center [326, 192] width 76 height 8
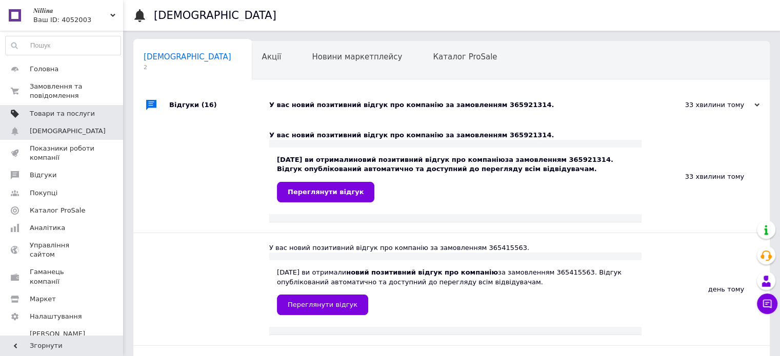
click at [59, 109] on span "Товари та послуги" at bounding box center [62, 113] width 65 height 9
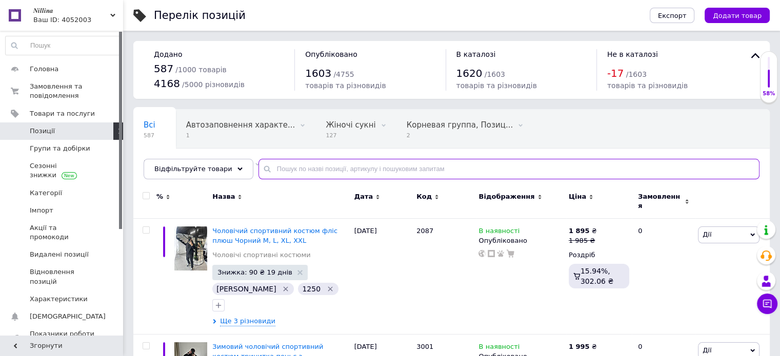
click at [264, 170] on input "text" at bounding box center [508, 169] width 501 height 21
paste input "SM2268"
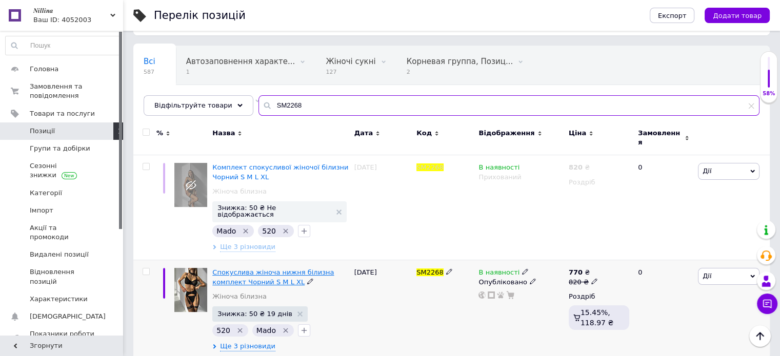
scroll to position [64, 0]
type input "SM2268"
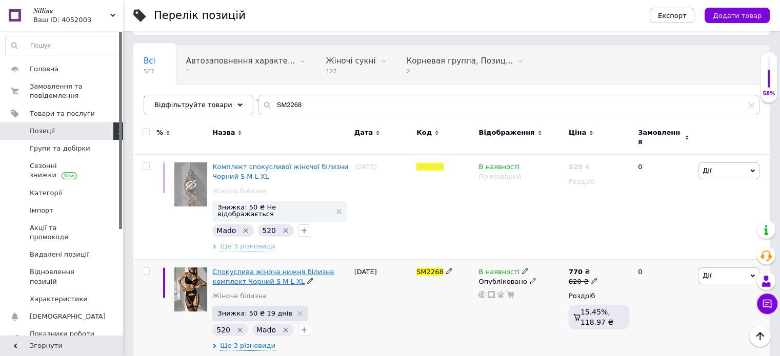
click at [235, 268] on span "Спокуслива жіноча нижня білизна комплект Чорний S M L XL" at bounding box center [273, 276] width 122 height 17
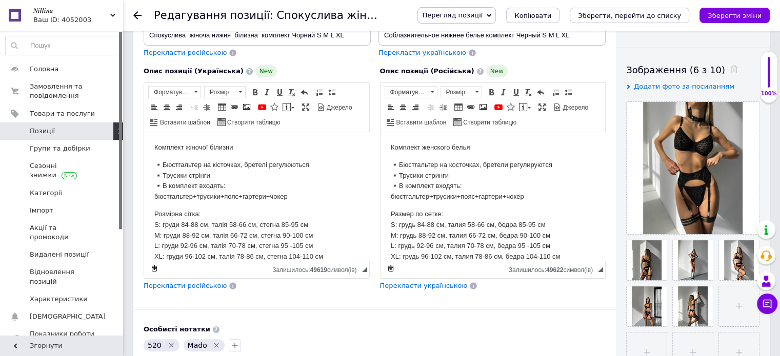
scroll to position [154, 0]
click at [734, 313] on input "file" at bounding box center [739, 306] width 40 height 40
type input "C:\fakepath\photo_2025-10-12_22-35-30.jpg"
click at [675, 15] on icon "Зберегти, перейти до списку" at bounding box center [629, 16] width 103 height 8
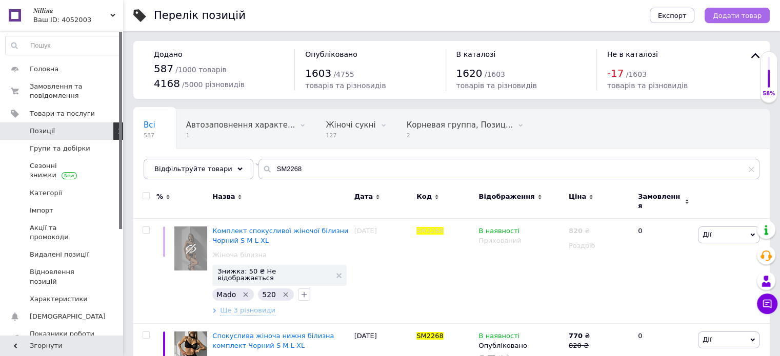
click at [732, 13] on span "Додати товар" at bounding box center [737, 16] width 49 height 8
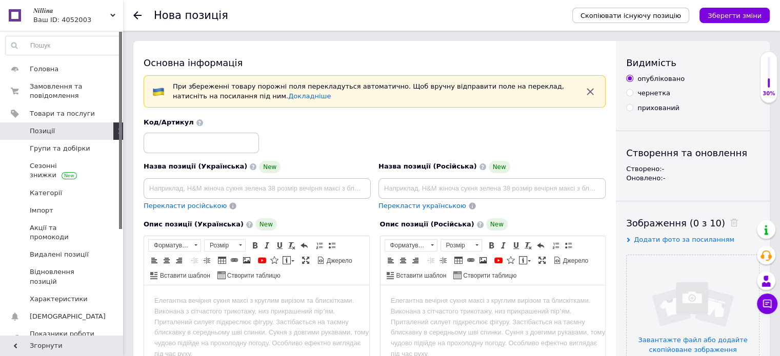
click at [137, 14] on icon at bounding box center [137, 15] width 8 height 8
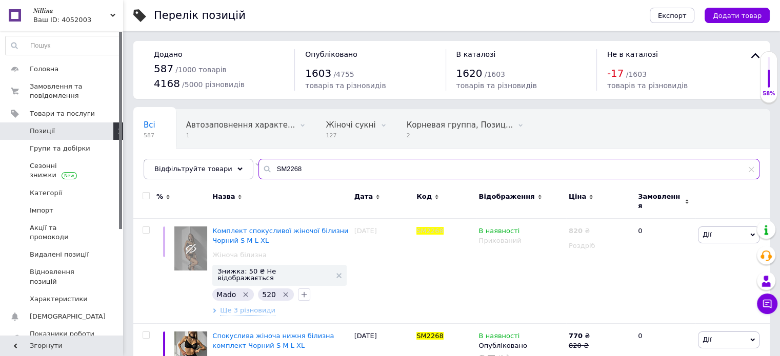
click at [294, 170] on input "SM2268" at bounding box center [508, 169] width 501 height 21
type input "S"
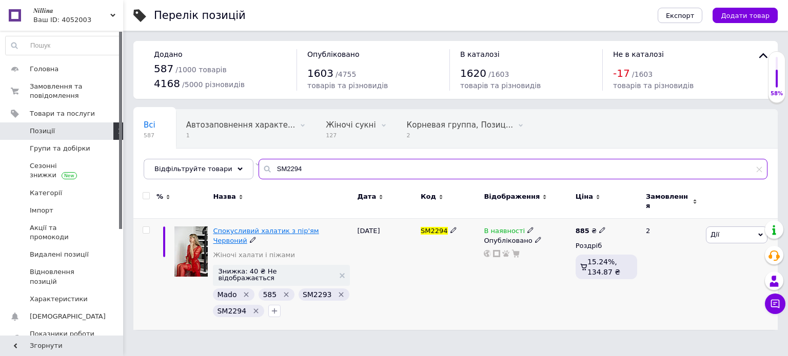
type input "SM2294"
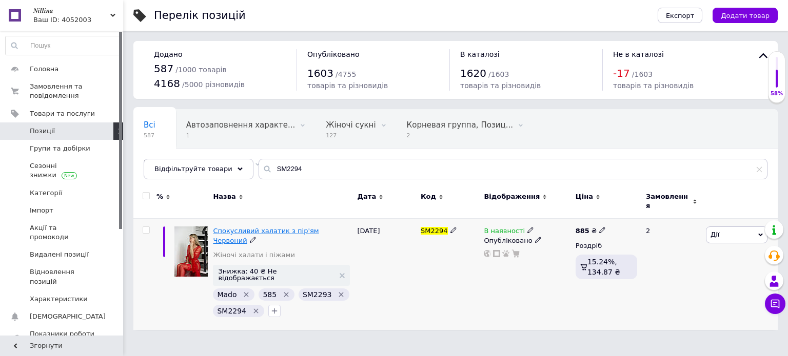
click at [239, 228] on span "Спокусливий халатик з пір'ям Червоний" at bounding box center [266, 235] width 106 height 17
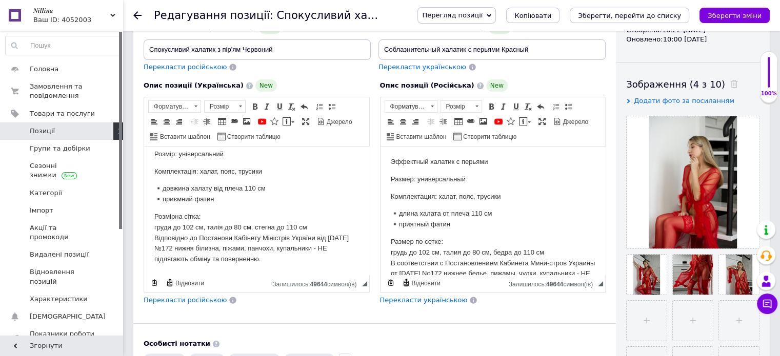
scroll to position [154, 0]
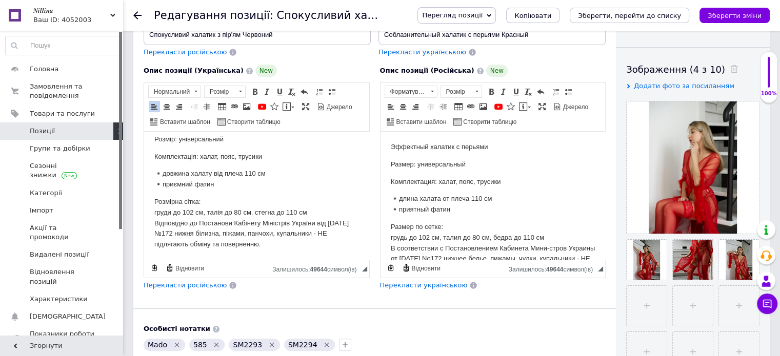
drag, startPoint x: 276, startPoint y: 249, endPoint x: 155, endPoint y: 207, distance: 128.1
click at [155, 207] on p "Розмірна сітка: груди до 102 см, талія до 80 см, стегна до 110 см Відповідно до…" at bounding box center [256, 223] width 205 height 53
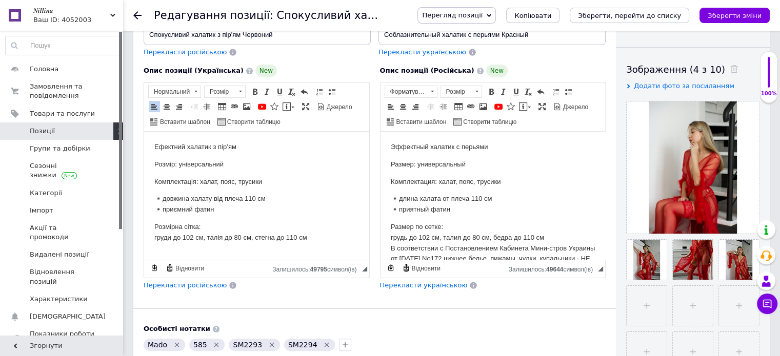
click at [170, 283] on span "Перекласти російською" at bounding box center [185, 285] width 83 height 8
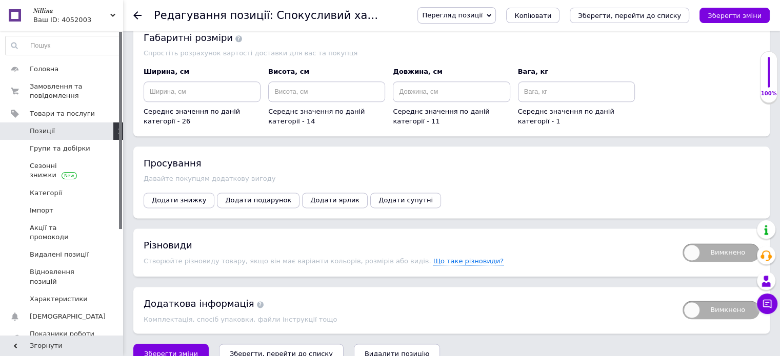
scroll to position [1298, 0]
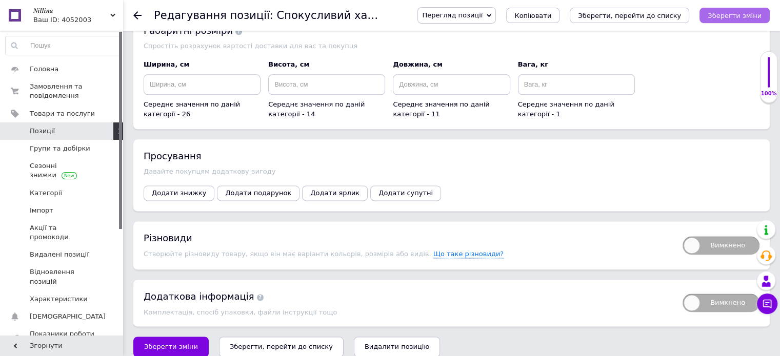
click at [730, 12] on icon "Зберегти зміни" at bounding box center [735, 16] width 54 height 8
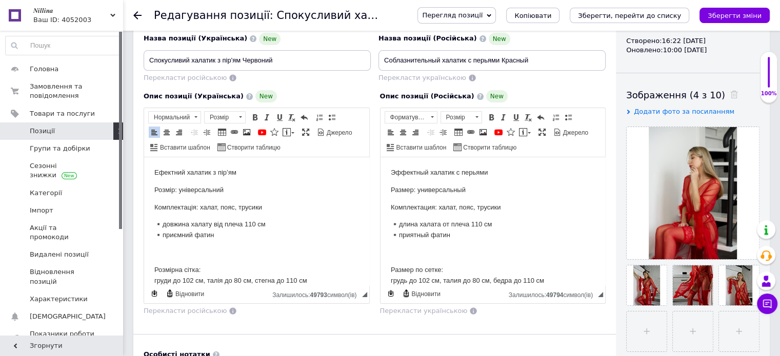
scroll to position [68, 0]
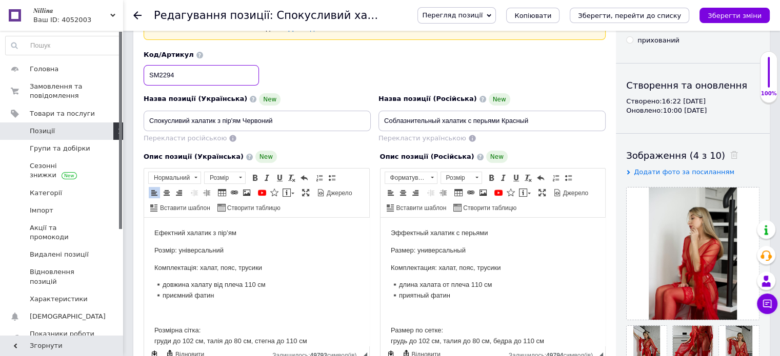
drag, startPoint x: 180, startPoint y: 75, endPoint x: 149, endPoint y: 77, distance: 31.3
click at [149, 77] on input "SM2294" at bounding box center [201, 75] width 115 height 21
click at [677, 18] on icon "Зберегти, перейти до списку" at bounding box center [629, 16] width 103 height 8
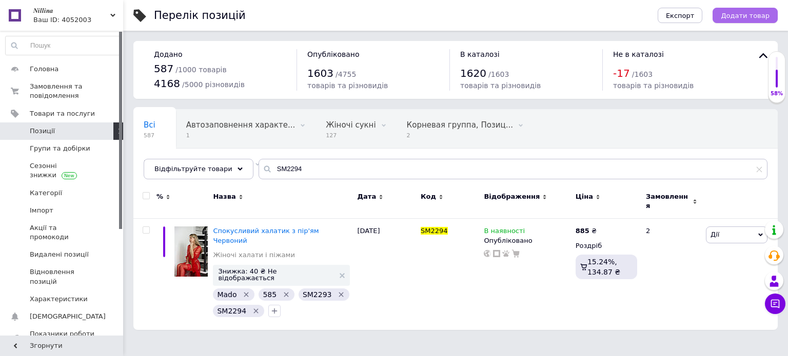
click at [745, 18] on span "Додати товар" at bounding box center [744, 16] width 49 height 8
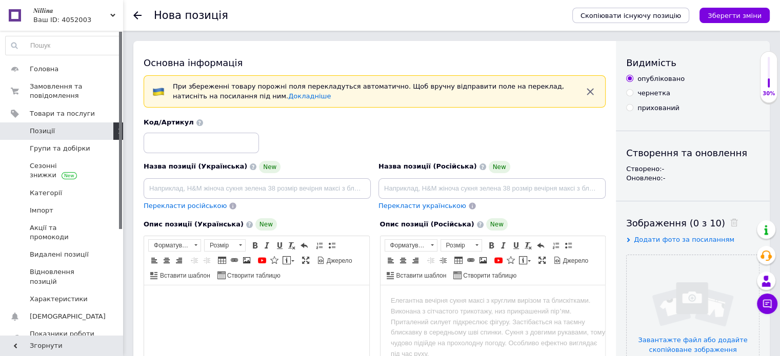
click at [172, 301] on body "Редактор, 33ECFC14-DF85-404F-BD25-228F37FCB9A8" at bounding box center [256, 301] width 205 height 11
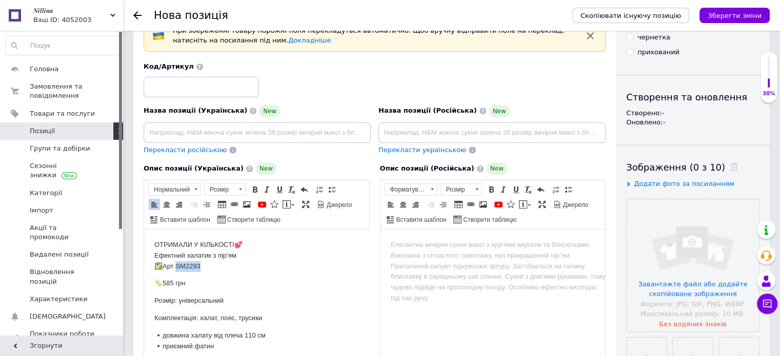
drag, startPoint x: 210, startPoint y: 267, endPoint x: 177, endPoint y: 270, distance: 33.0
click at [177, 270] on p "ОТРИМАЛИ У КІЛЬКОСТІ💕 Ефектний халатик з пір’ям ✅Арт SM2293" at bounding box center [256, 256] width 205 height 32
click at [166, 86] on input at bounding box center [201, 87] width 115 height 21
paste input "SM2293"
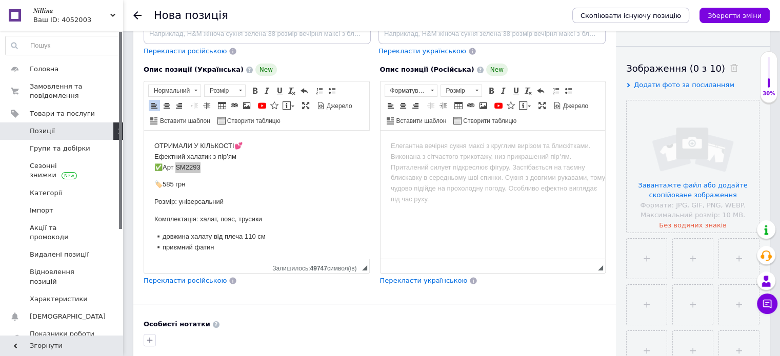
scroll to position [158, 0]
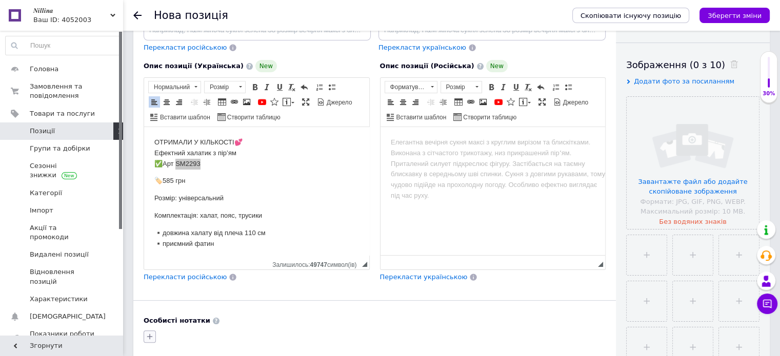
type input "SM2293"
click at [152, 336] on icon "button" at bounding box center [150, 337] width 8 height 8
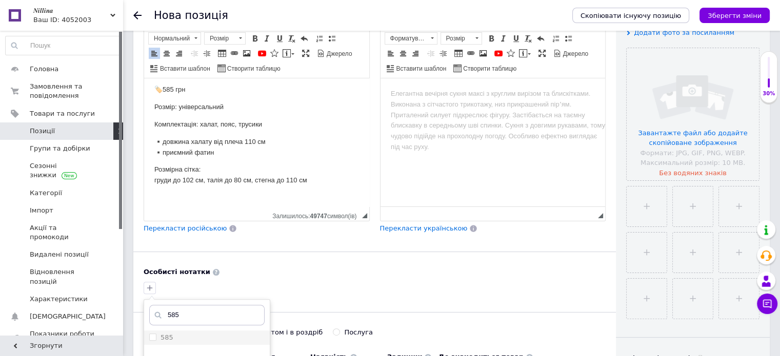
scroll to position [225, 0]
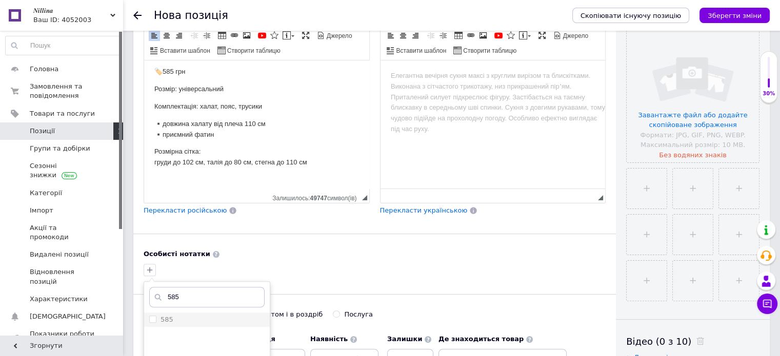
type input "585"
click at [170, 321] on label "585" at bounding box center [166, 320] width 13 height 8
checkbox input "true"
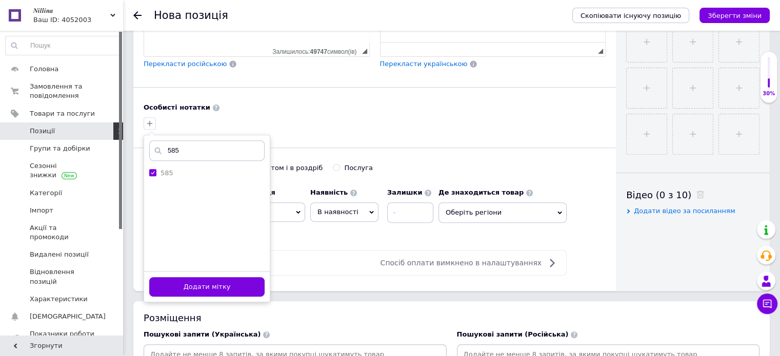
scroll to position [379, 0]
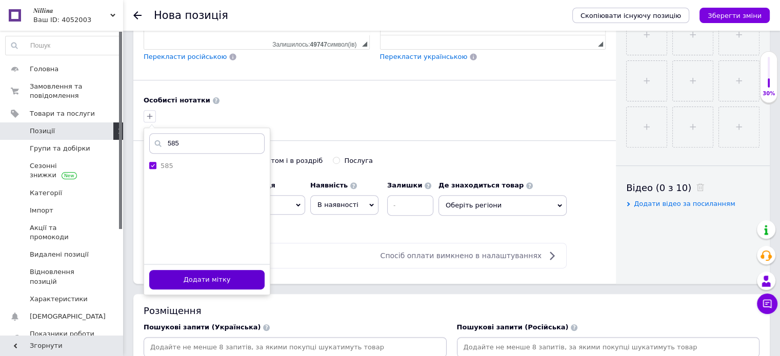
click at [240, 278] on button "Додати мітку" at bounding box center [206, 280] width 115 height 20
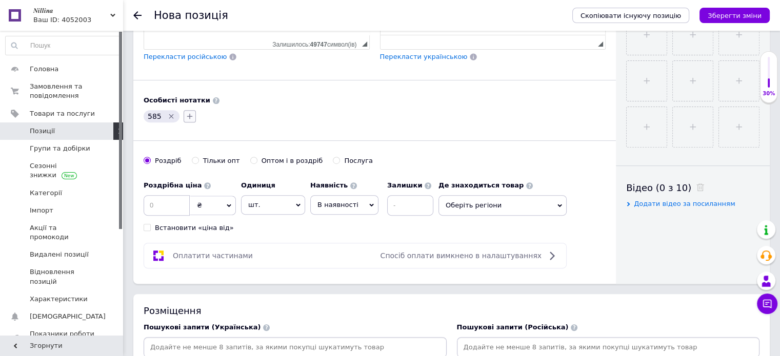
click at [189, 118] on icon "button" at bounding box center [190, 116] width 8 height 8
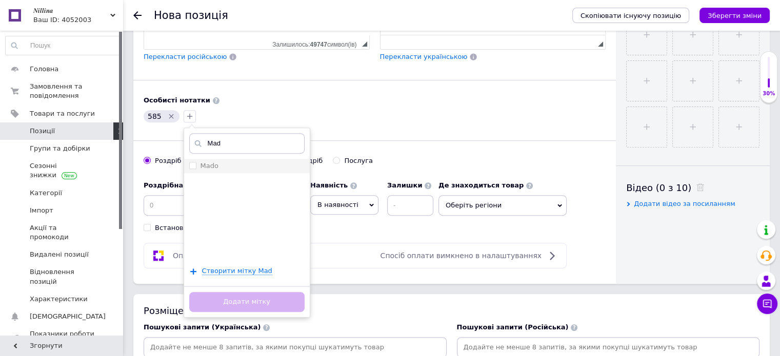
type input "Mad"
click at [216, 164] on div "Mado" at bounding box center [246, 166] width 115 height 9
checkbox input "true"
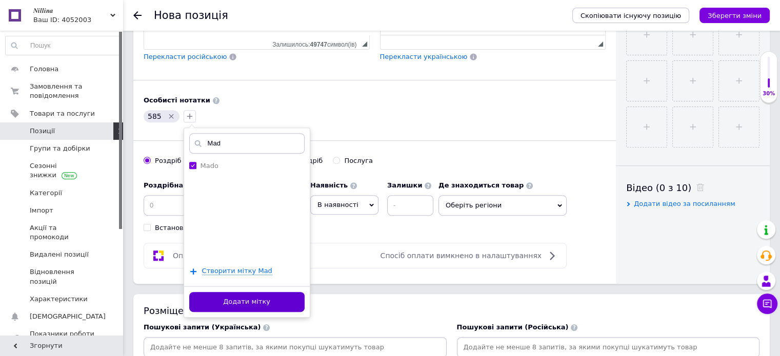
click at [246, 298] on button "Додати мітку" at bounding box center [246, 302] width 115 height 20
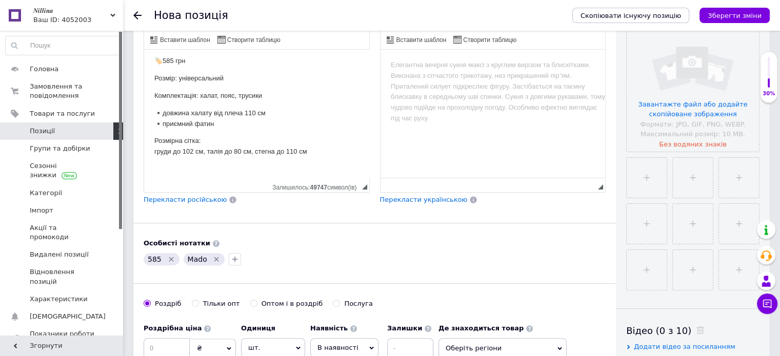
scroll to position [174, 0]
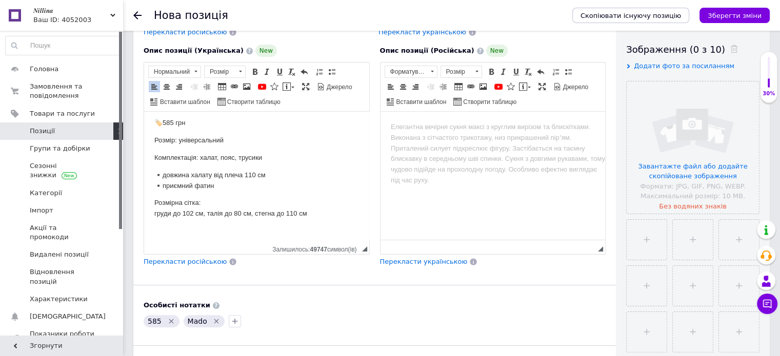
click at [191, 123] on p "🏷️585 грн" at bounding box center [256, 123] width 205 height 11
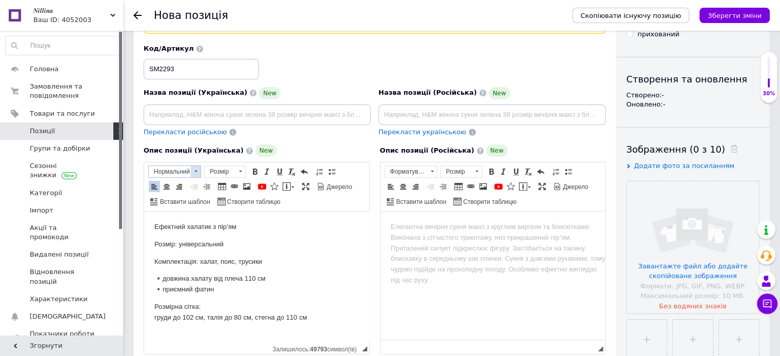
scroll to position [71, 0]
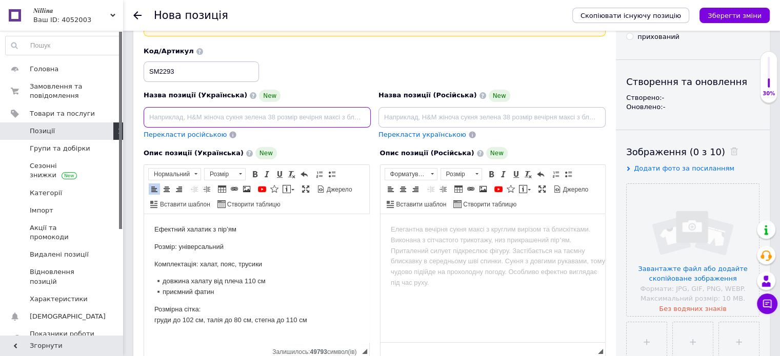
click at [158, 116] on input at bounding box center [257, 117] width 227 height 21
drag, startPoint x: 218, startPoint y: 230, endPoint x: 236, endPoint y: 230, distance: 17.4
click at [236, 230] on p "Ефектний халатик з пір’ям" at bounding box center [256, 230] width 205 height 11
click at [237, 115] on input "Спокусливий халатик з" at bounding box center [257, 117] width 227 height 21
paste input "пір’ям"
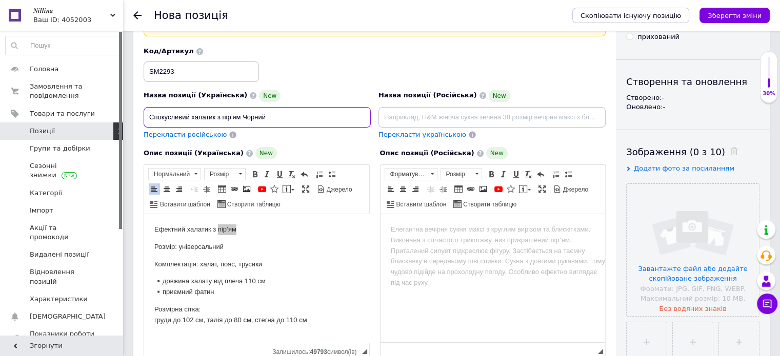
type input "Спокусливий халатик з пір’ям Чорний"
click at [181, 136] on span "Перекласти російською" at bounding box center [185, 135] width 83 height 8
type input "Соблазнительный халатик с перьями Черный"
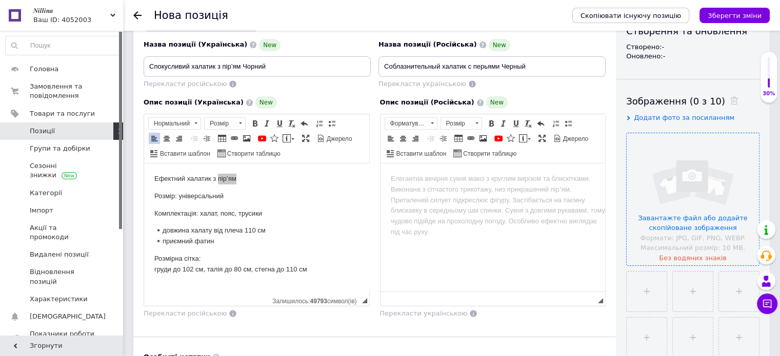
scroll to position [123, 0]
click at [699, 219] on input "file" at bounding box center [693, 199] width 132 height 132
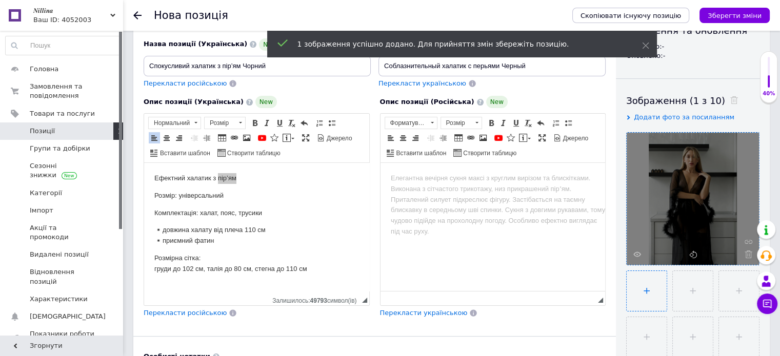
click at [650, 289] on input "file" at bounding box center [647, 291] width 40 height 40
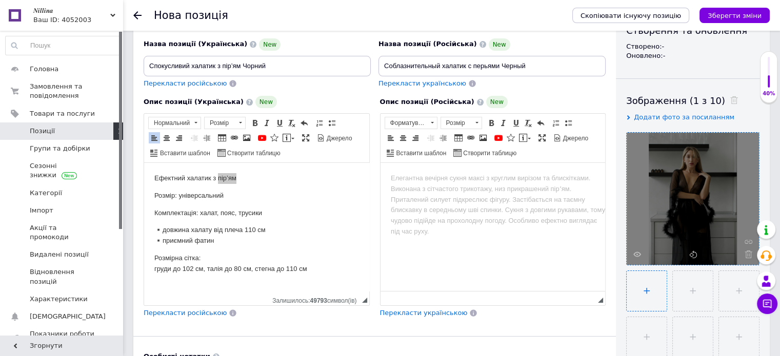
type input "C:\fakepath\photo_1_2025-10-12_22-42-41.jpg"
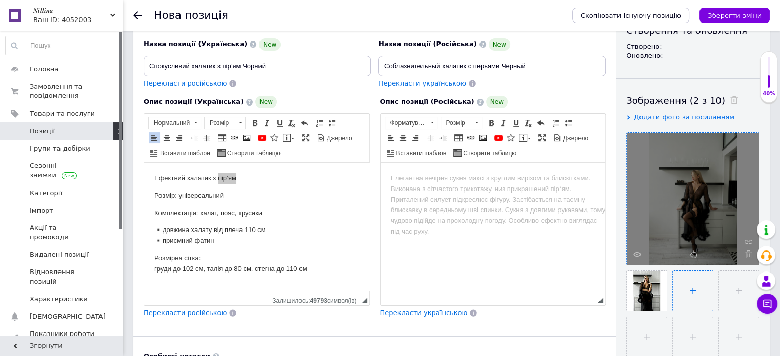
click at [686, 298] on input "file" at bounding box center [693, 291] width 40 height 40
type input "C:\fakepath\photo_3_2025-10-12_22-42-41.jpg"
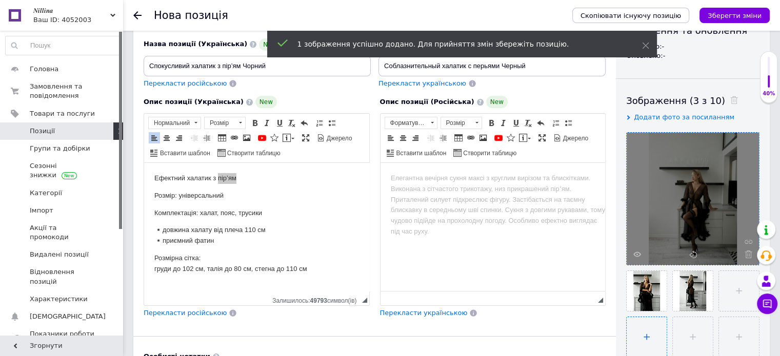
click at [648, 335] on input "file" at bounding box center [647, 337] width 40 height 40
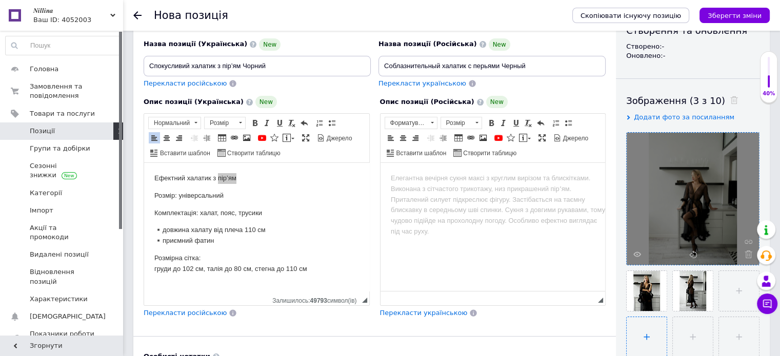
type input "C:\fakepath\photo_4_2025-10-12_22-42-41.jpg"
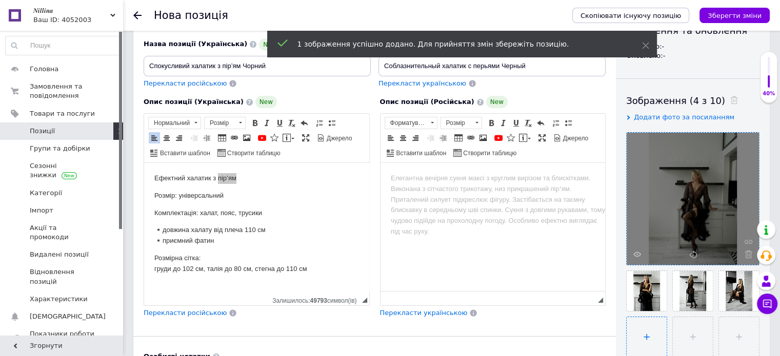
click at [643, 329] on input "file" at bounding box center [647, 337] width 40 height 40
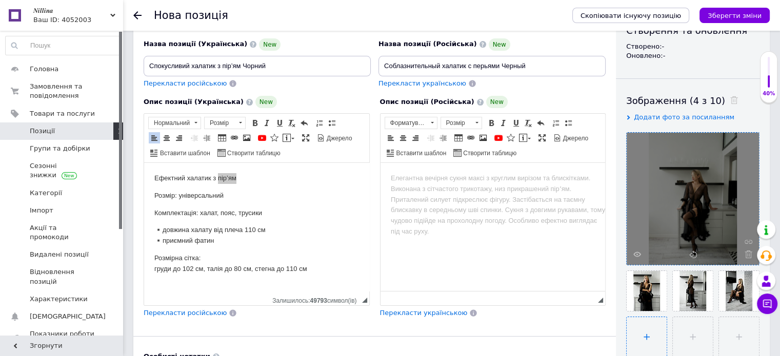
type input "C:\fakepath\photo_5_2025-10-12_22-42-41.jpg"
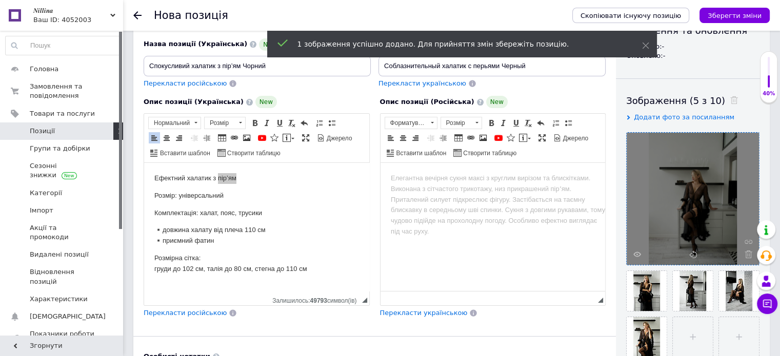
scroll to position [174, 0]
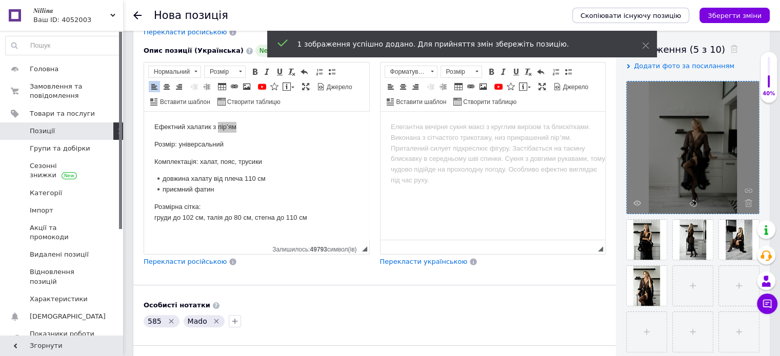
click at [187, 263] on span "Перекласти російською" at bounding box center [185, 262] width 83 height 8
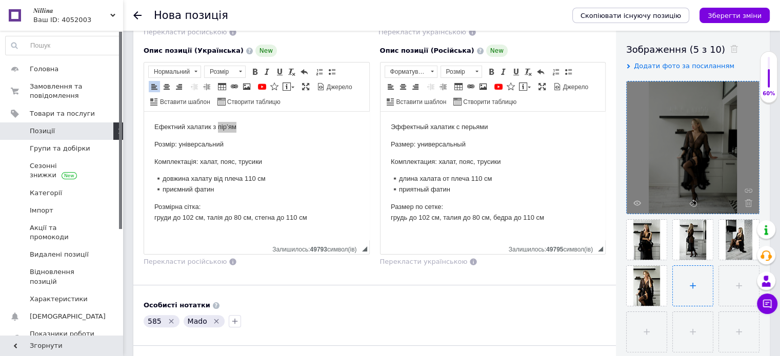
click at [699, 289] on input "file" at bounding box center [693, 286] width 40 height 40
type input "C:\fakepath\photo_6_2025-10-12_22-42-41.jpg"
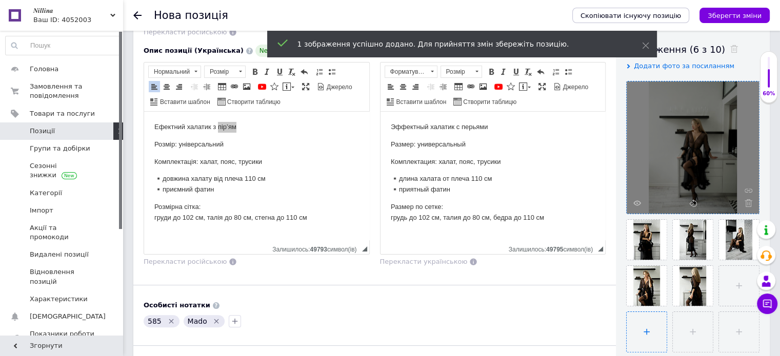
click at [648, 327] on input "file" at bounding box center [647, 332] width 40 height 40
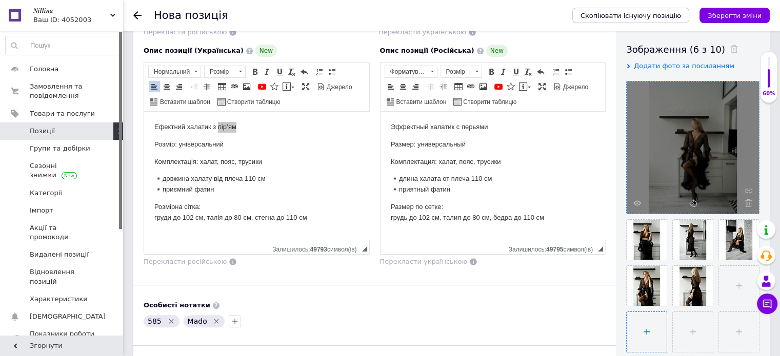
type input "C:\fakepath\photo_7_2025-10-12_22-42-41.jpg"
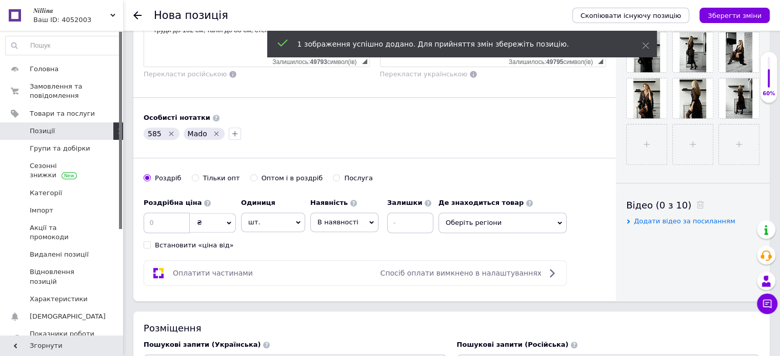
scroll to position [379, 0]
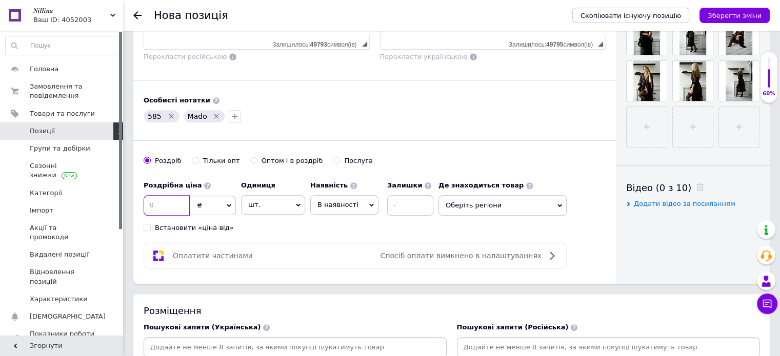
click at [148, 201] on input at bounding box center [167, 205] width 46 height 21
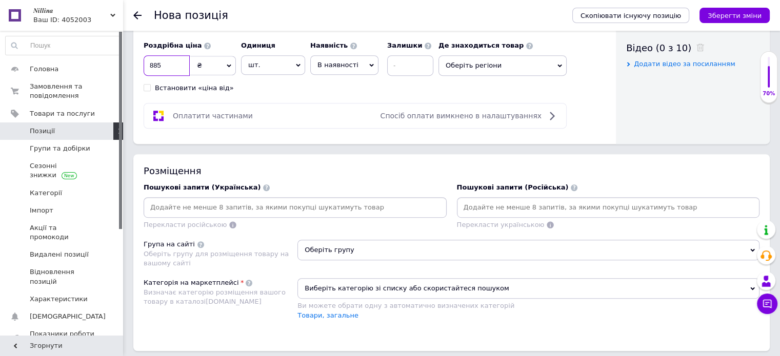
scroll to position [533, 0]
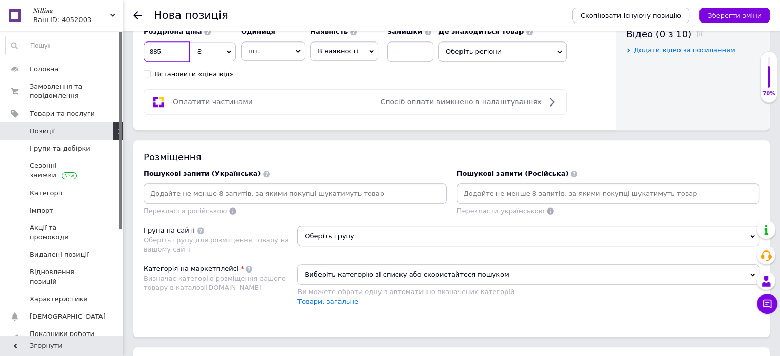
type input "885"
click at [159, 194] on input at bounding box center [295, 193] width 299 height 15
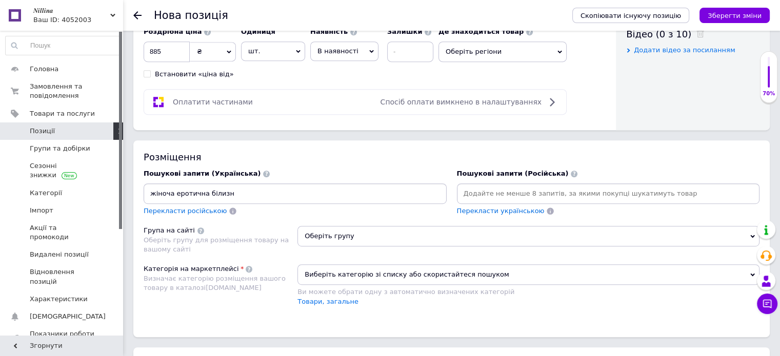
type input "жіноча еротична білизна"
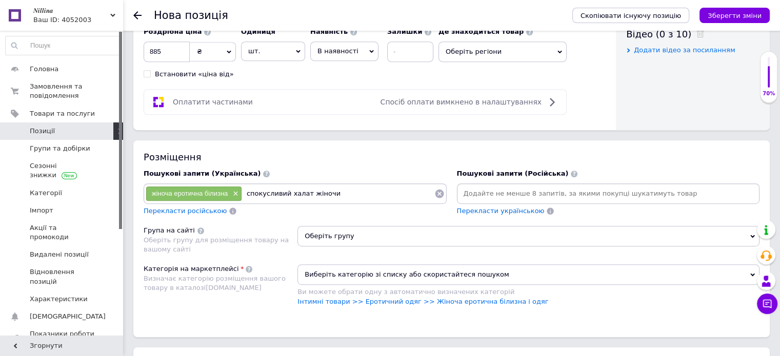
type input "спокусливий халат жіночий"
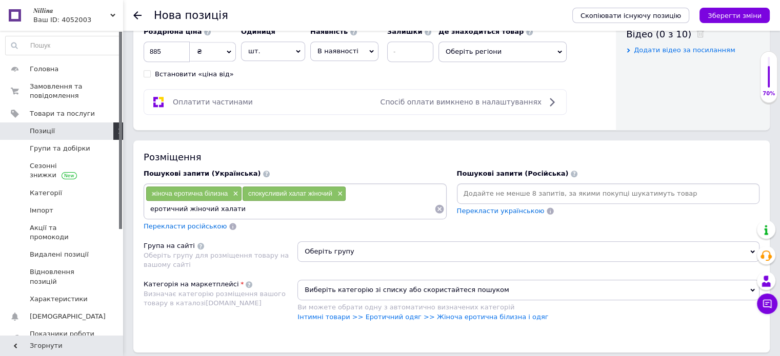
type input "еротичний жіночий халатик"
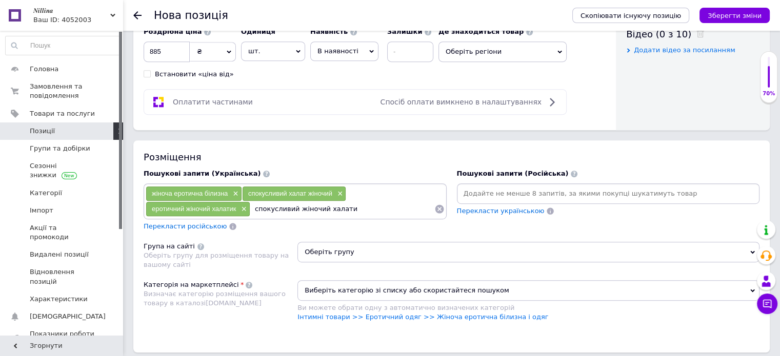
type input "спокусливий жіночий халатик"
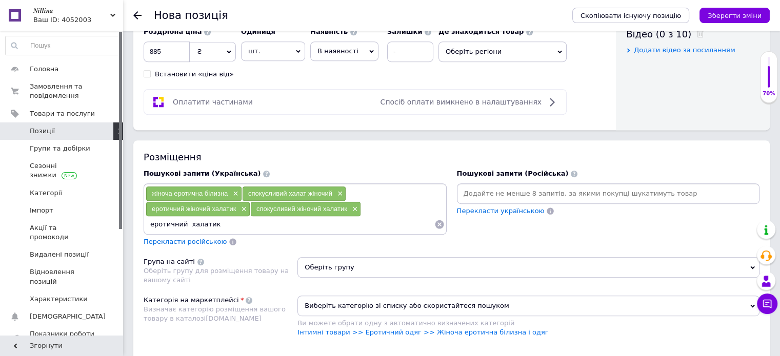
type input "еротичний халатик"
type input "еротичний халатик жіночий"
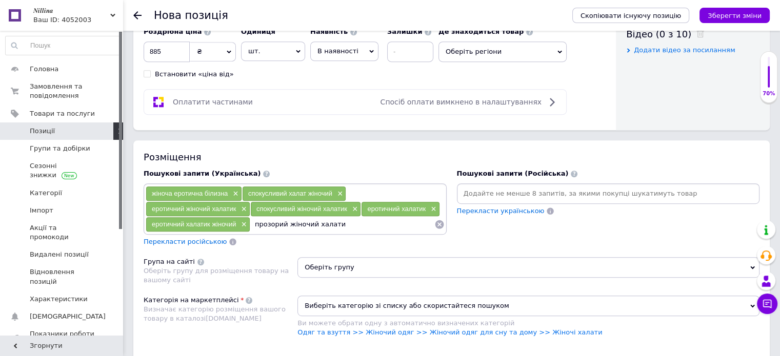
type input "прозорий жіночий халатик"
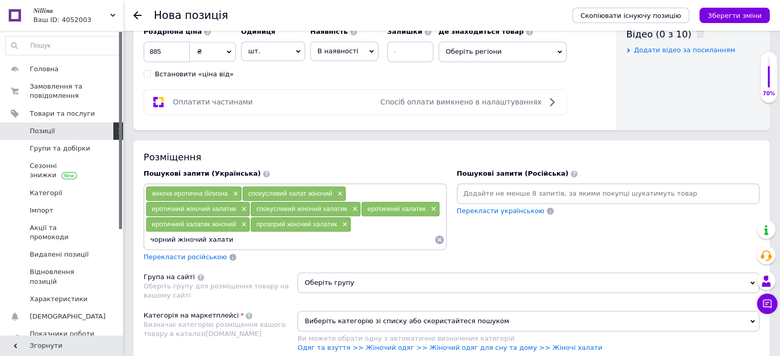
type input "чорний жіночий халатик"
type input "еротичний жіночий халат чорний"
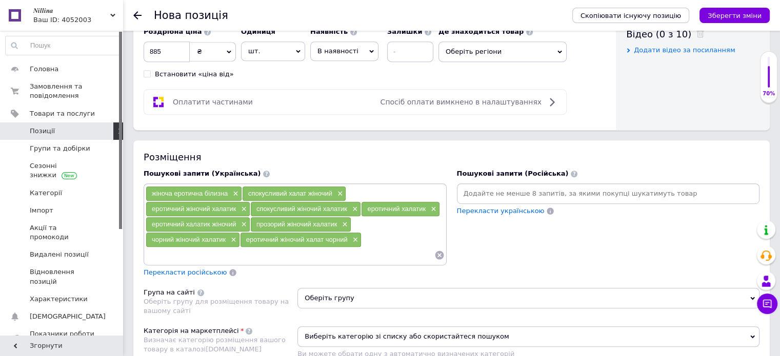
click at [167, 269] on span "Перекласти російською" at bounding box center [185, 273] width 83 height 8
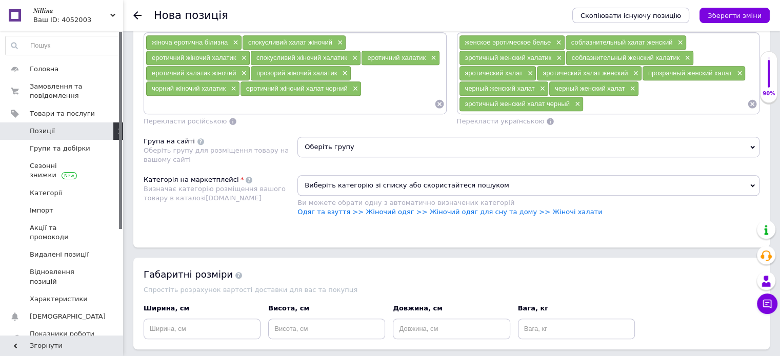
scroll to position [687, 0]
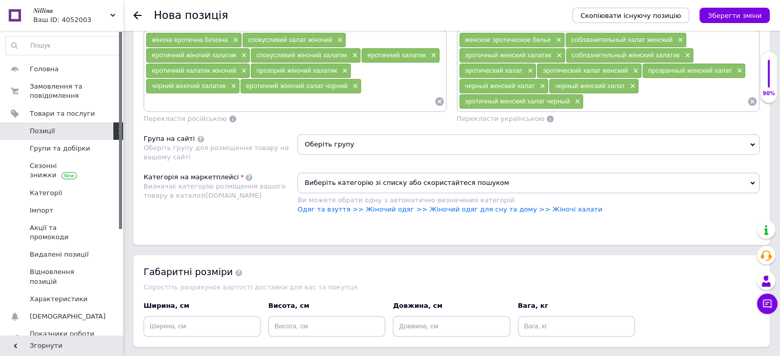
click at [322, 142] on span "Оберіть групу" at bounding box center [528, 144] width 462 height 21
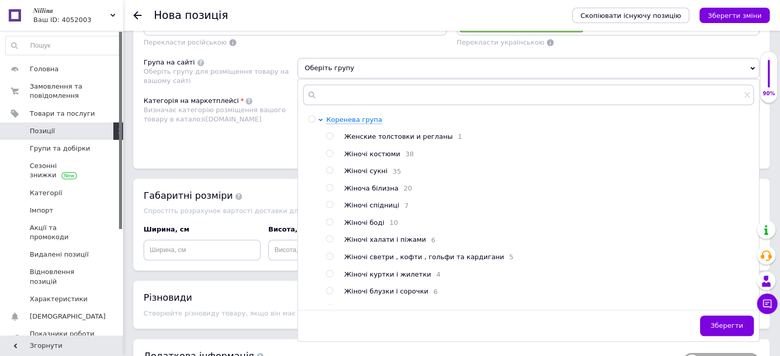
scroll to position [789, 0]
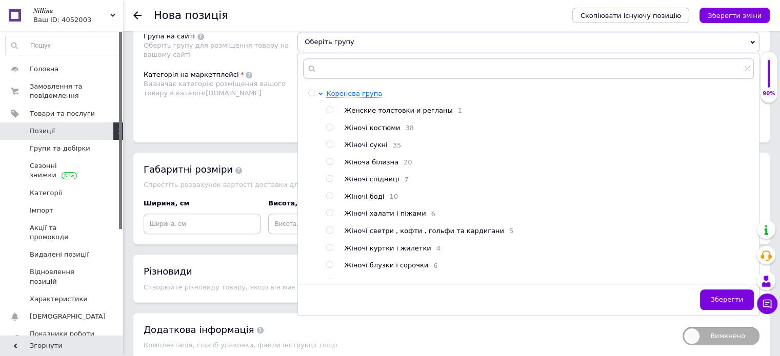
click at [373, 161] on span "Жіноча білизна" at bounding box center [371, 162] width 54 height 8
radio input "true"
click at [712, 294] on button "Зберегти" at bounding box center [727, 300] width 54 height 21
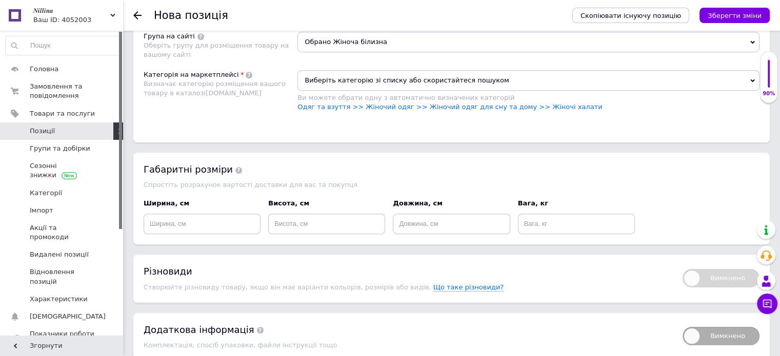
click at [365, 78] on span "Виберіть категорію зі списку або скористайтеся пошуком" at bounding box center [528, 80] width 462 height 21
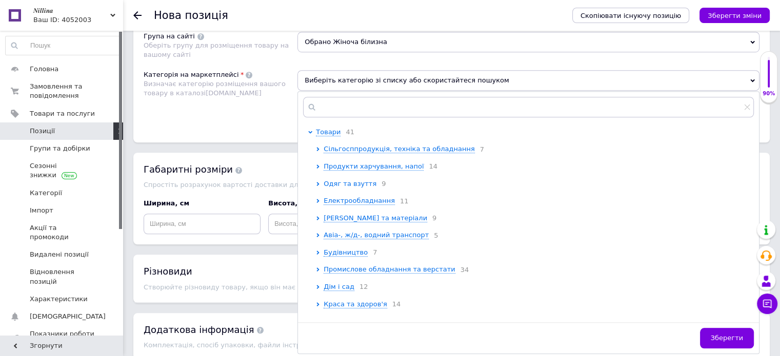
click at [356, 180] on span "Одяг та взуття" at bounding box center [350, 184] width 53 height 8
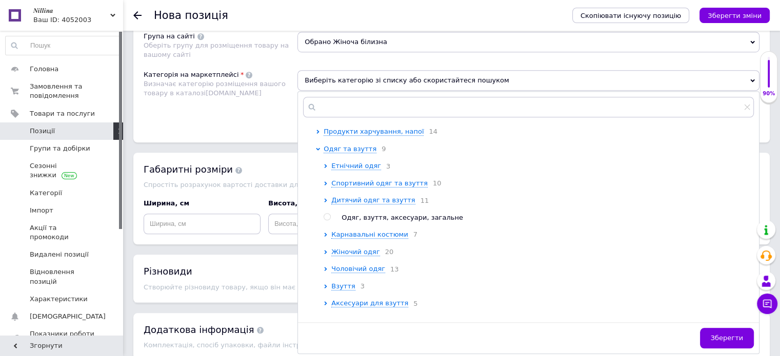
scroll to position [51, 0]
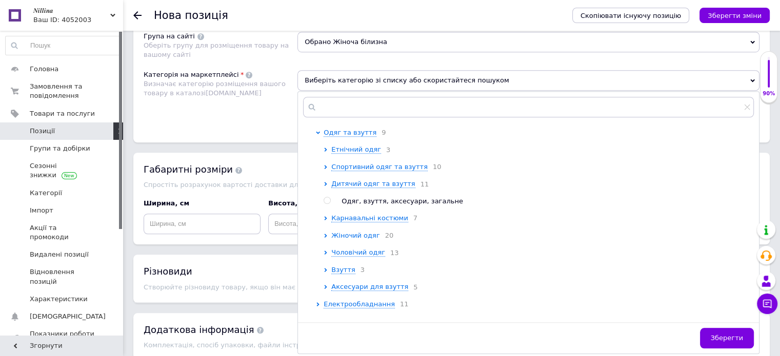
click at [369, 239] on span "Жіночий одяг" at bounding box center [355, 236] width 48 height 8
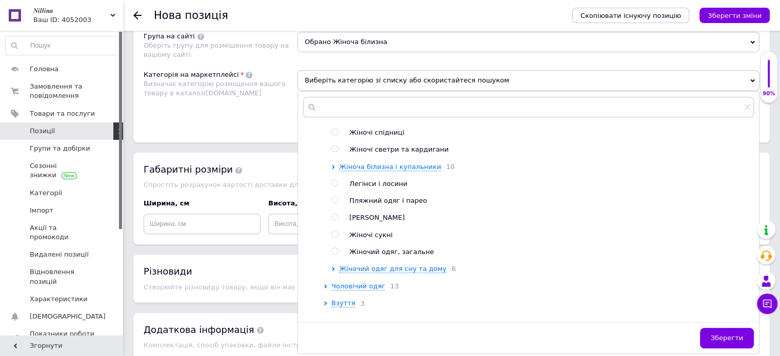
scroll to position [410, 0]
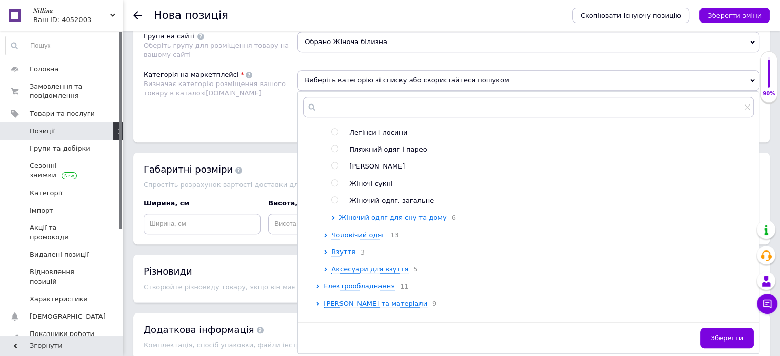
click at [408, 221] on span "Жіночий одяг для сну та дому" at bounding box center [392, 218] width 107 height 8
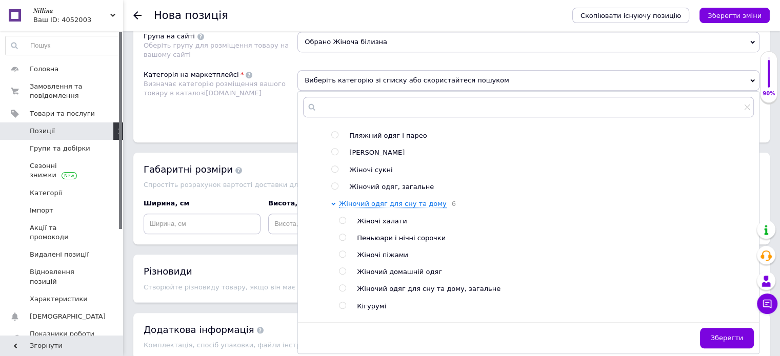
scroll to position [461, 0]
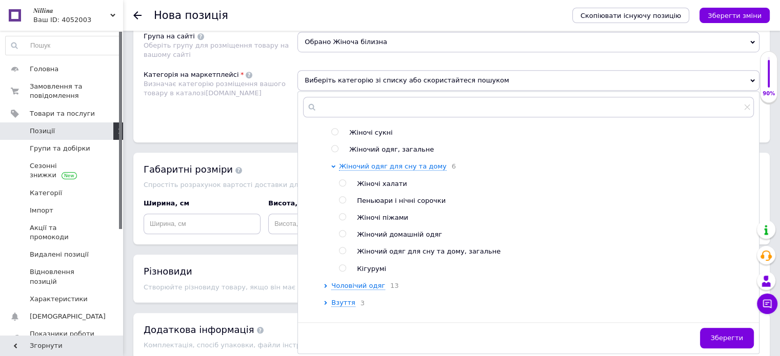
click at [342, 204] on input "radio" at bounding box center [342, 200] width 7 height 7
radio input "true"
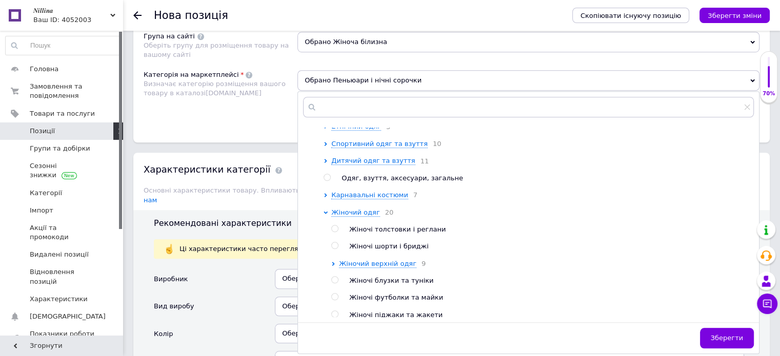
scroll to position [51, 0]
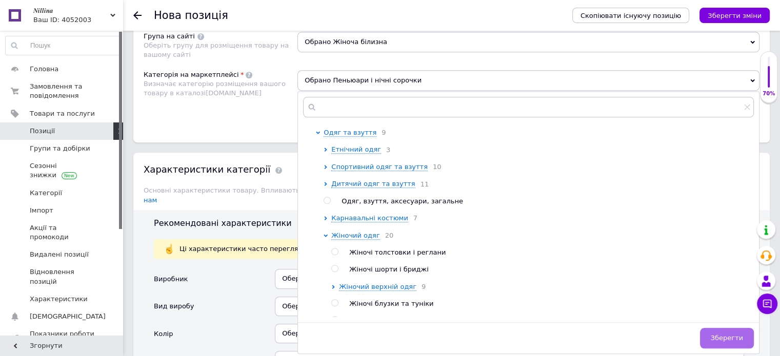
click at [709, 330] on button "Зберегти" at bounding box center [727, 338] width 54 height 21
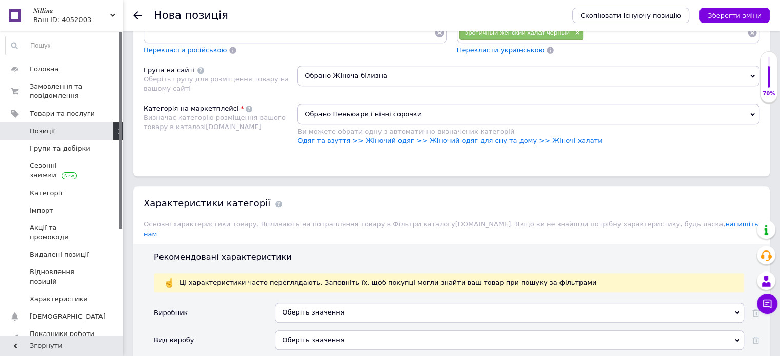
scroll to position [738, 0]
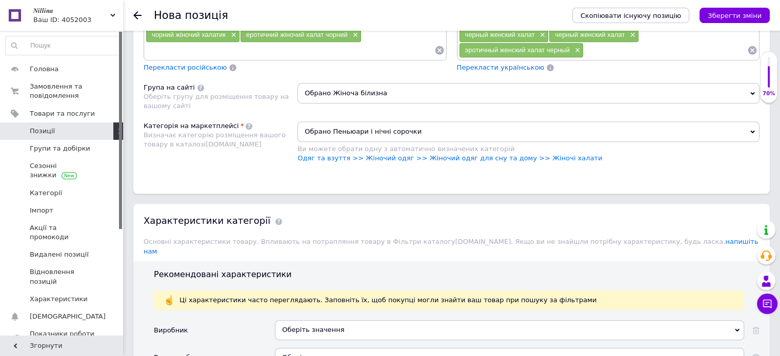
click at [353, 90] on span "Обрано Жіноча білизна" at bounding box center [528, 93] width 462 height 21
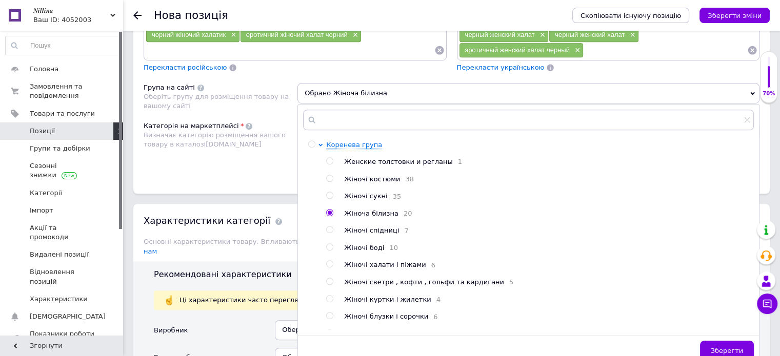
click at [338, 87] on span "Обрано Жіноча білизна" at bounding box center [528, 93] width 462 height 21
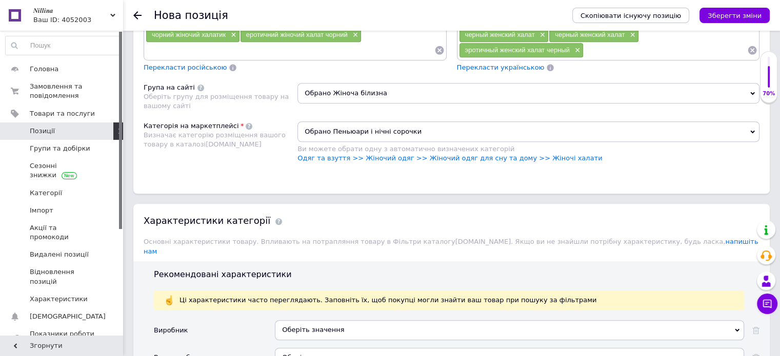
click at [338, 87] on span "Обрано Жіноча білизна" at bounding box center [528, 93] width 462 height 21
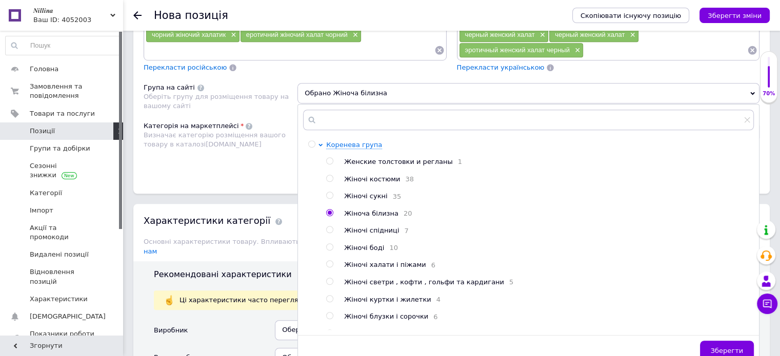
click at [401, 266] on span "Жіночі халати і піжами" at bounding box center [385, 265] width 82 height 8
radio input "false"
radio input "true"
click at [718, 341] on button "Зберегти" at bounding box center [727, 351] width 54 height 21
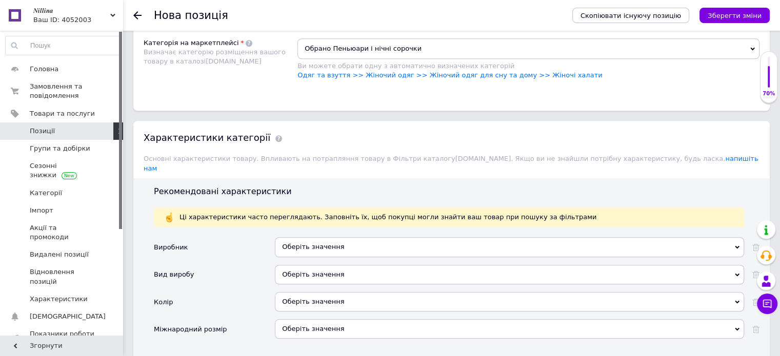
scroll to position [840, 0]
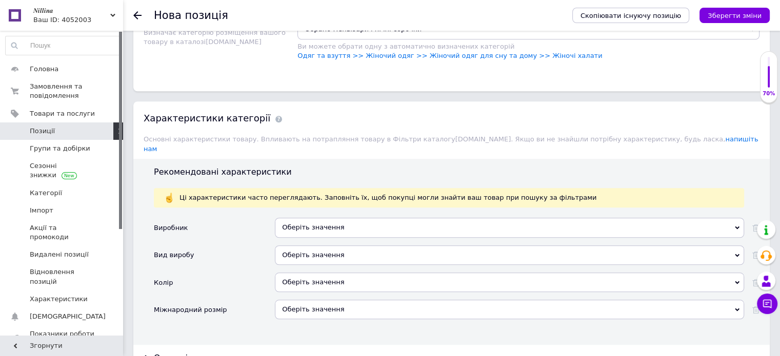
click at [313, 218] on div "Оберіть значення" at bounding box center [509, 227] width 469 height 19
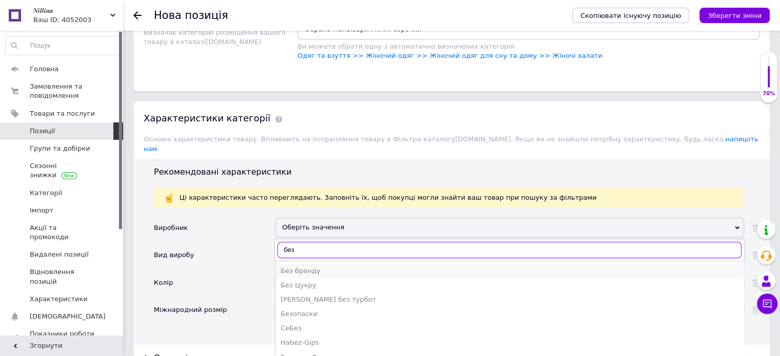
type input "без"
click at [304, 267] on div "Без бренду" at bounding box center [509, 271] width 458 height 9
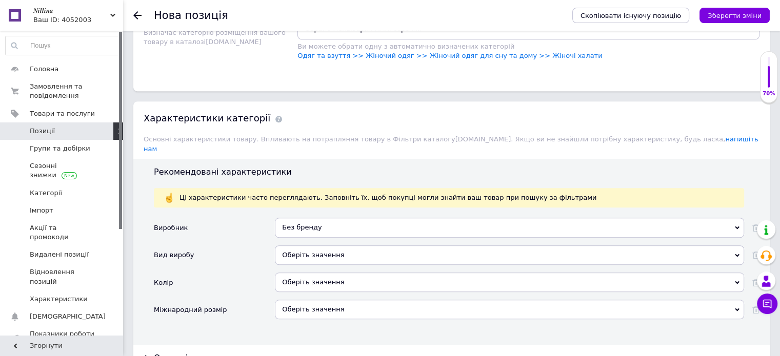
click at [298, 246] on div "Оберіть значення" at bounding box center [509, 255] width 469 height 19
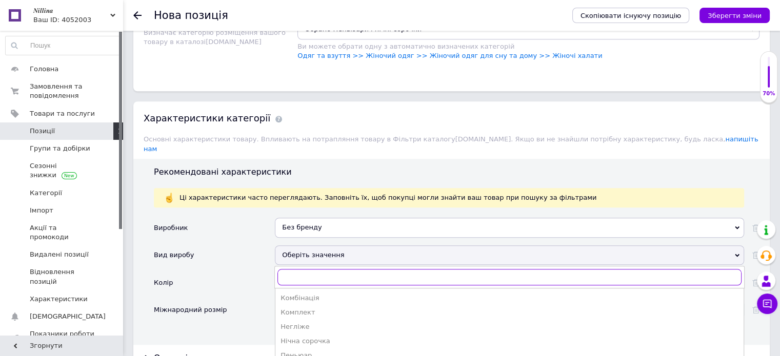
scroll to position [892, 0]
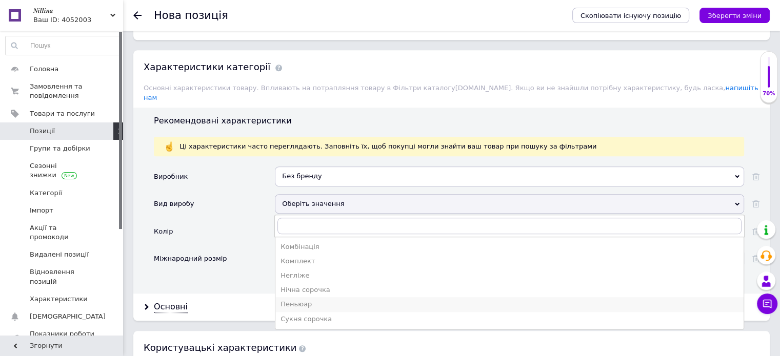
click at [316, 300] on div "Пеньюар" at bounding box center [509, 304] width 458 height 9
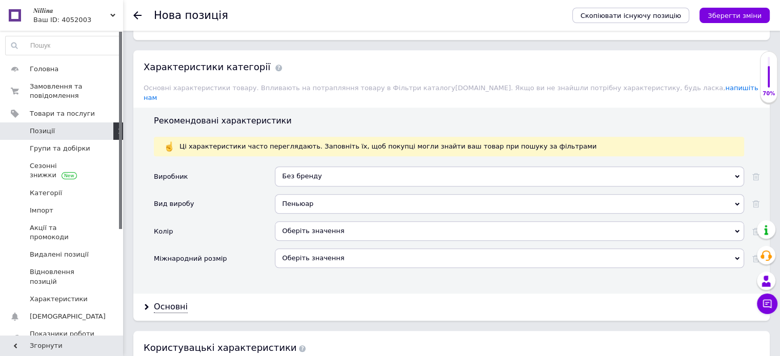
click at [299, 221] on div "Оберіть значення" at bounding box center [509, 230] width 469 height 19
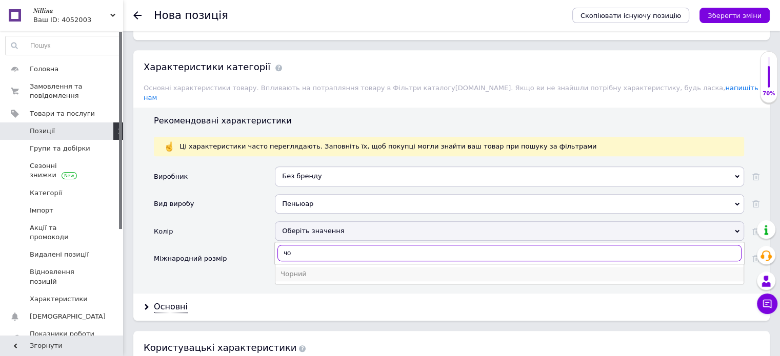
type input "чо"
click at [293, 270] on div "Чорний" at bounding box center [509, 274] width 458 height 9
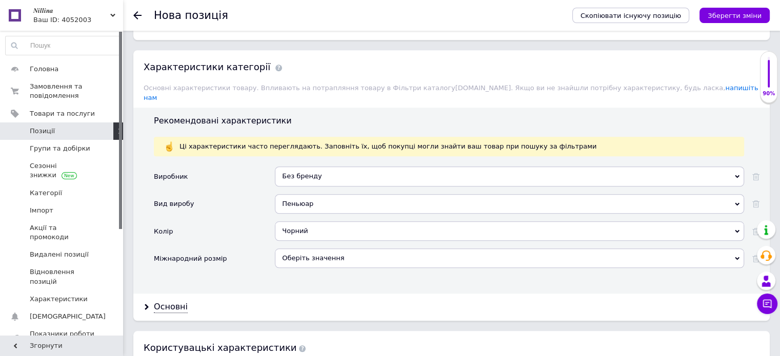
click at [293, 249] on div "Оберіть значення" at bounding box center [509, 258] width 469 height 19
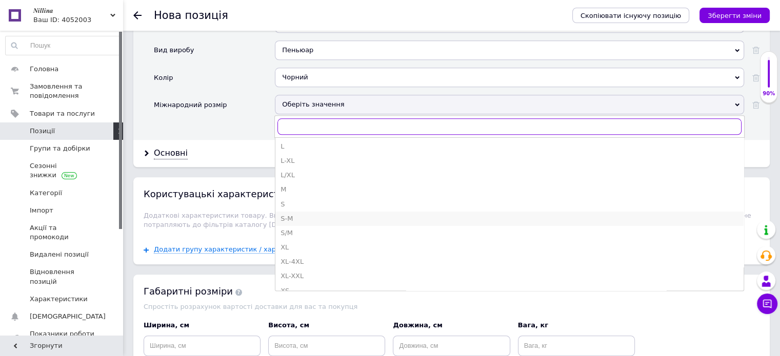
scroll to position [154, 0]
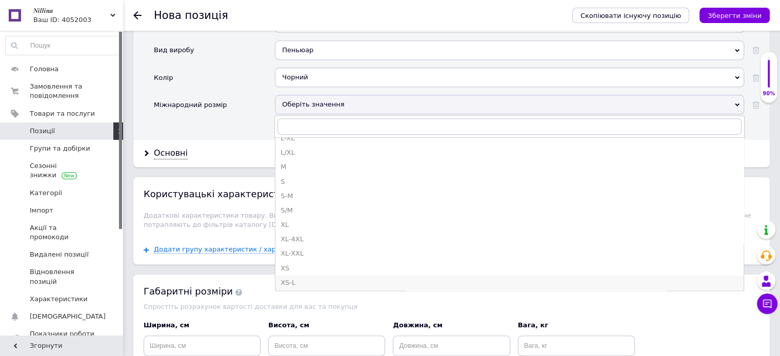
click at [306, 278] on div "XS-L" at bounding box center [509, 282] width 458 height 9
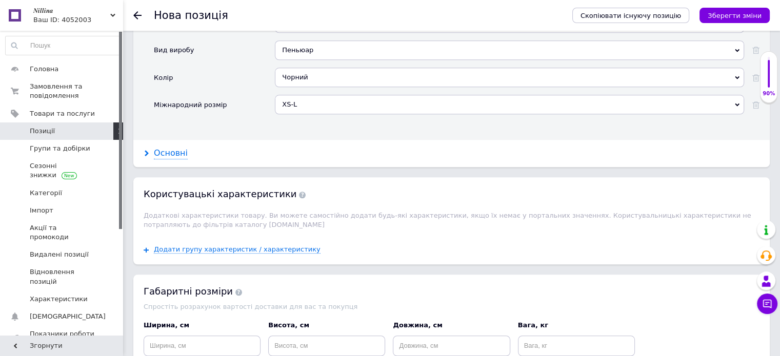
click at [176, 148] on div "Основні" at bounding box center [171, 154] width 34 height 12
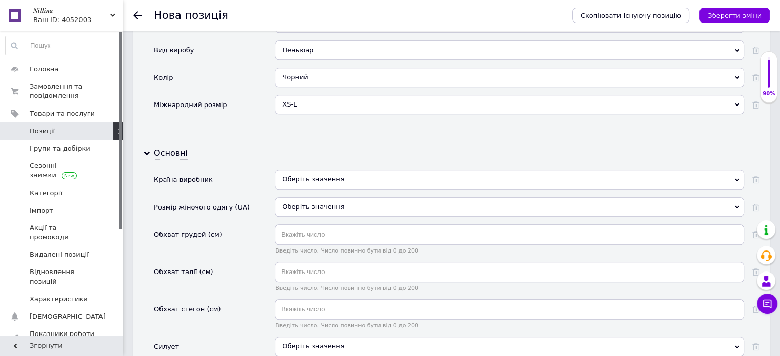
click at [301, 170] on div "Оберіть значення" at bounding box center [509, 179] width 469 height 19
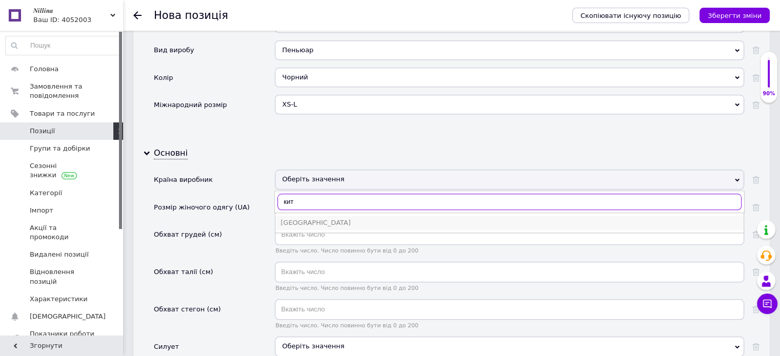
type input "кит"
click at [299, 218] on div "Китай" at bounding box center [509, 222] width 458 height 9
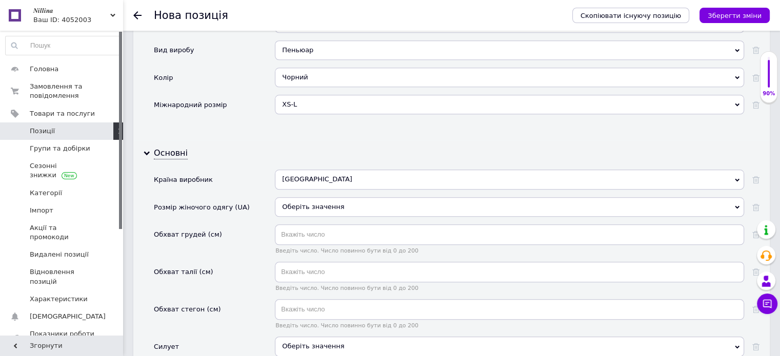
click at [318, 197] on div "Оберіть значення" at bounding box center [509, 206] width 469 height 19
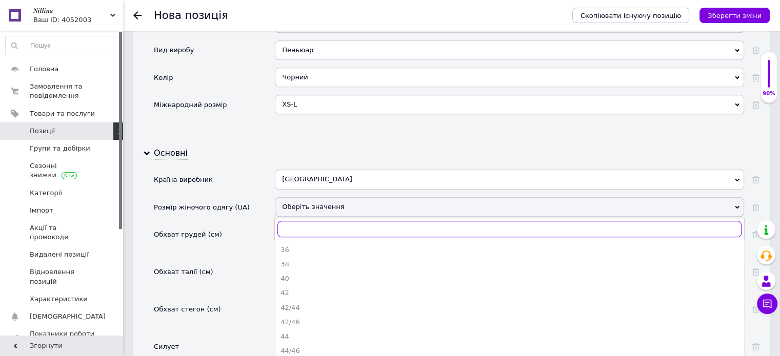
scroll to position [1097, 0]
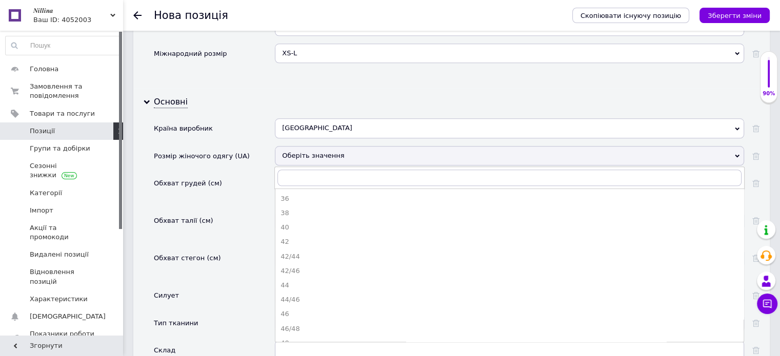
click at [327, 267] on div "42/46" at bounding box center [509, 271] width 458 height 9
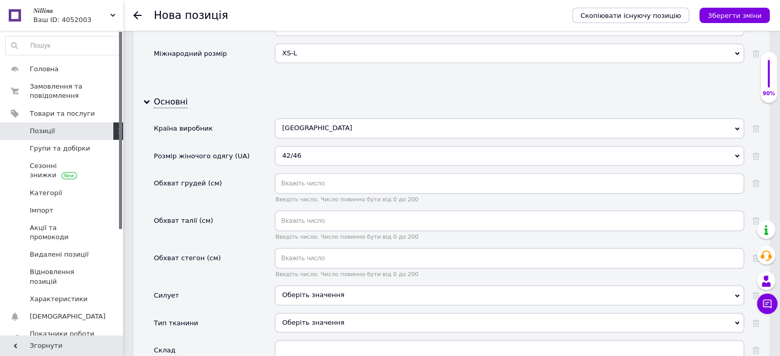
scroll to position [1148, 0]
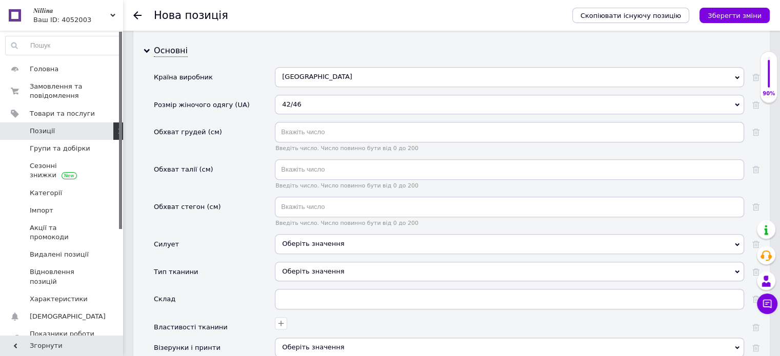
click at [295, 234] on div "Оберіть значення" at bounding box center [509, 243] width 469 height 19
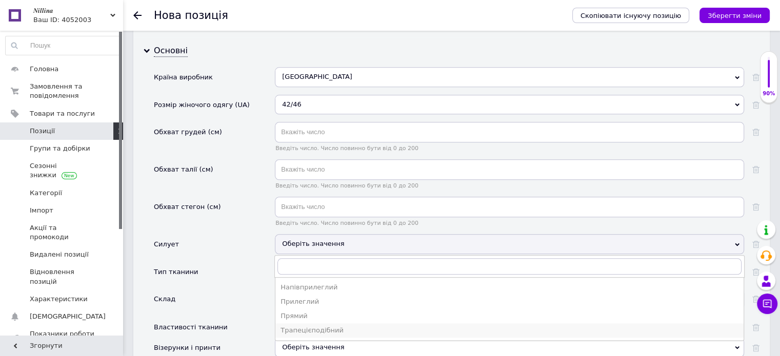
click at [318, 326] on div "Трапецієподібний" at bounding box center [509, 330] width 458 height 9
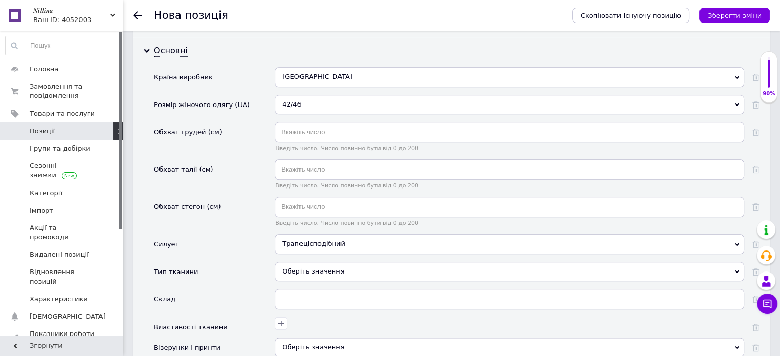
click at [290, 262] on div "Оберіть значення" at bounding box center [509, 271] width 469 height 19
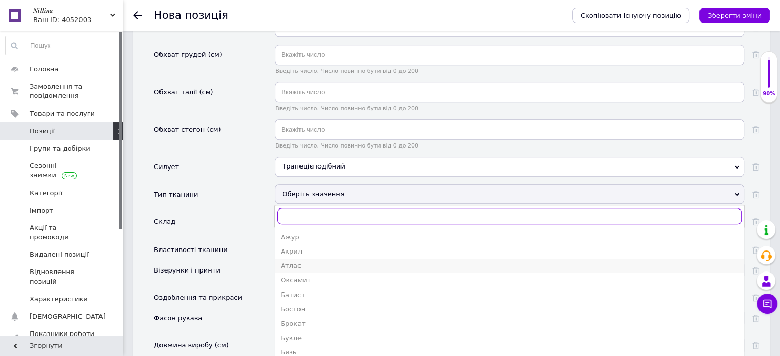
scroll to position [1251, 0]
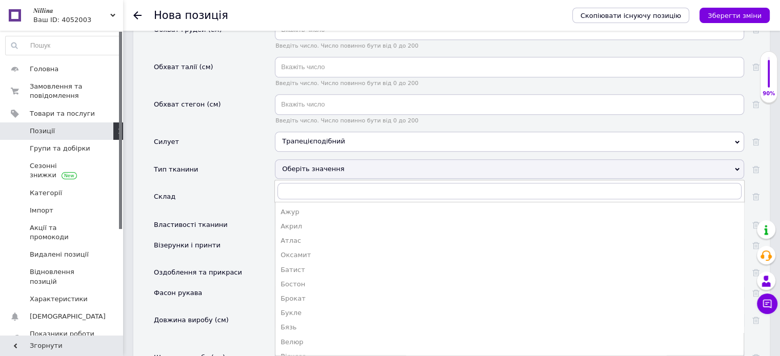
click at [214, 169] on div "Тип тканини" at bounding box center [214, 172] width 121 height 27
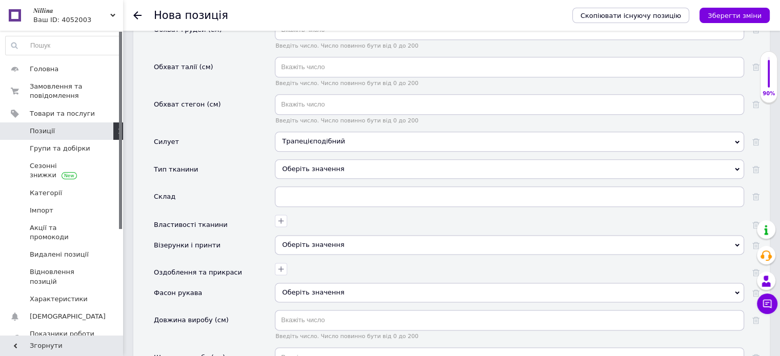
click at [302, 235] on div "Оберіть значення" at bounding box center [509, 244] width 469 height 19
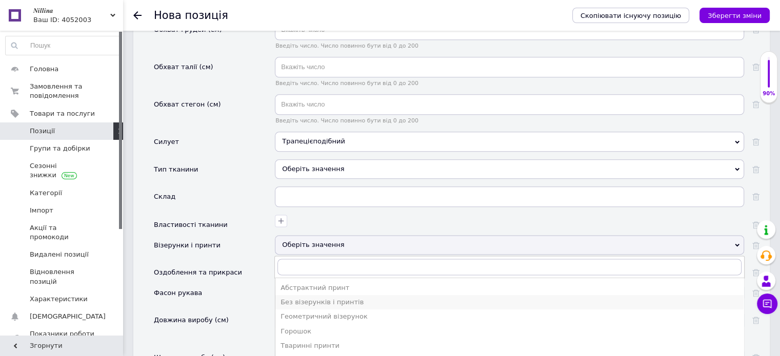
click at [307, 298] on div "Без візерунків і принтів" at bounding box center [509, 302] width 458 height 9
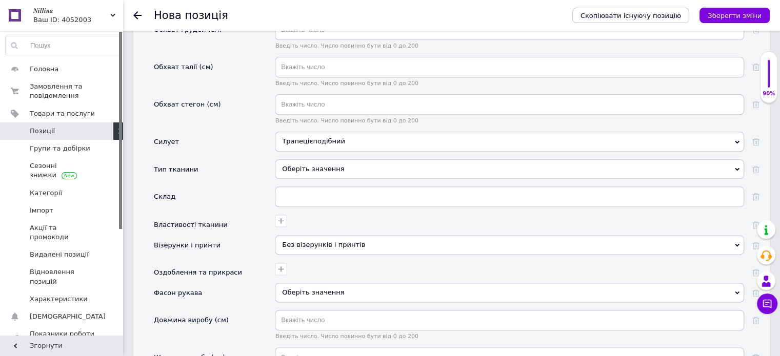
click at [305, 283] on div "Оберіть значення" at bounding box center [509, 292] width 469 height 19
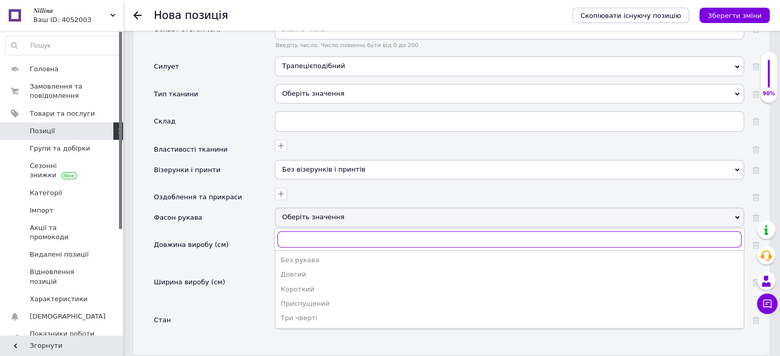
scroll to position [1353, 0]
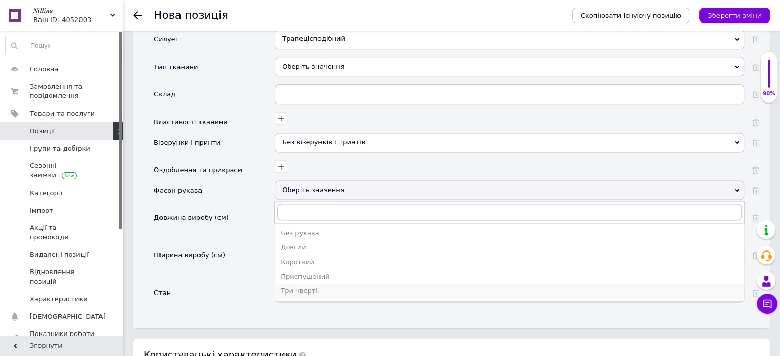
click at [294, 287] on div "Три чверті" at bounding box center [509, 291] width 458 height 9
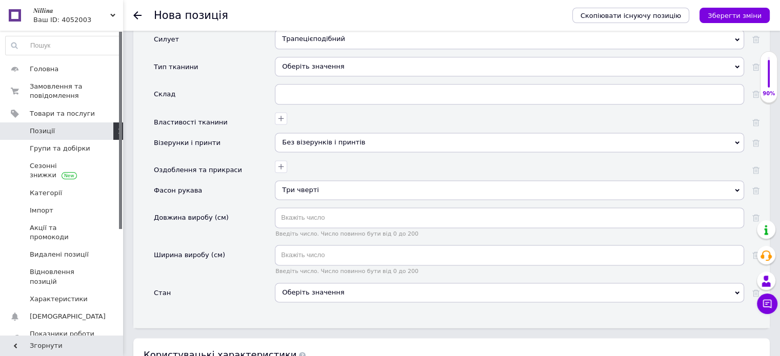
click at [299, 283] on div "Оберіть значення" at bounding box center [509, 292] width 469 height 19
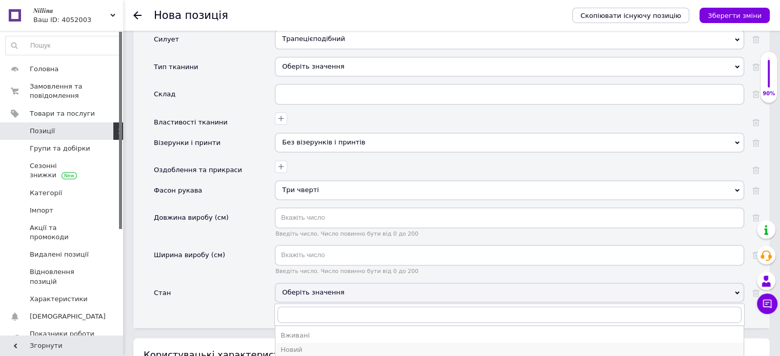
click at [302, 346] on div "Новий" at bounding box center [509, 350] width 458 height 9
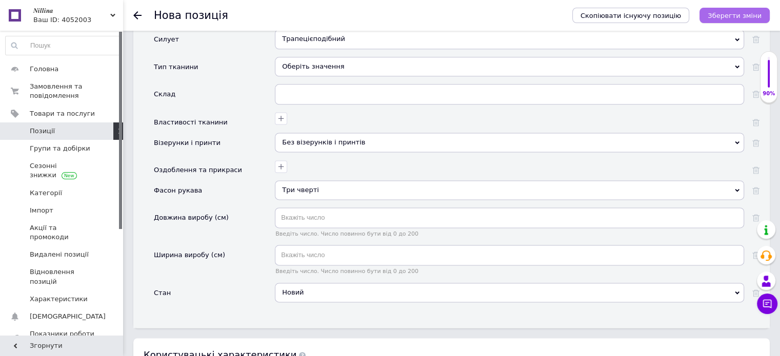
click at [756, 14] on icon "Зберегти зміни" at bounding box center [735, 16] width 54 height 8
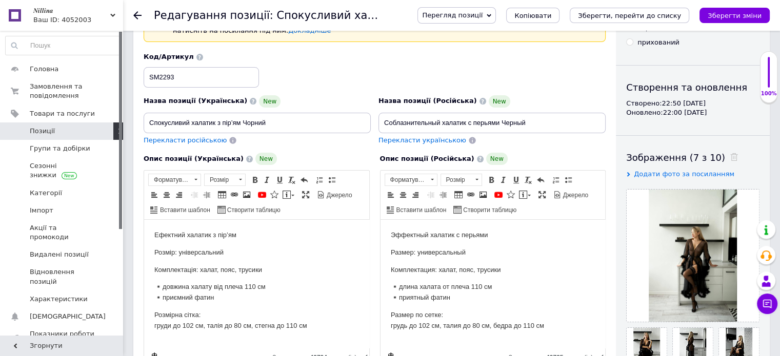
scroll to position [51, 0]
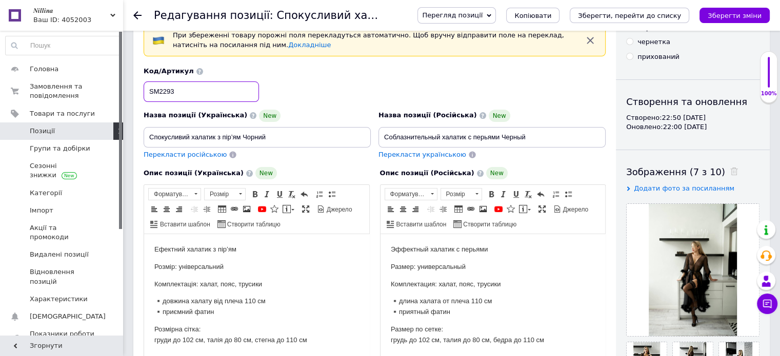
drag, startPoint x: 152, startPoint y: 92, endPoint x: 176, endPoint y: 89, distance: 24.8
click at [176, 89] on input "SM2293" at bounding box center [201, 92] width 115 height 21
click at [615, 18] on icon "Зберегти, перейти до списку" at bounding box center [629, 16] width 103 height 8
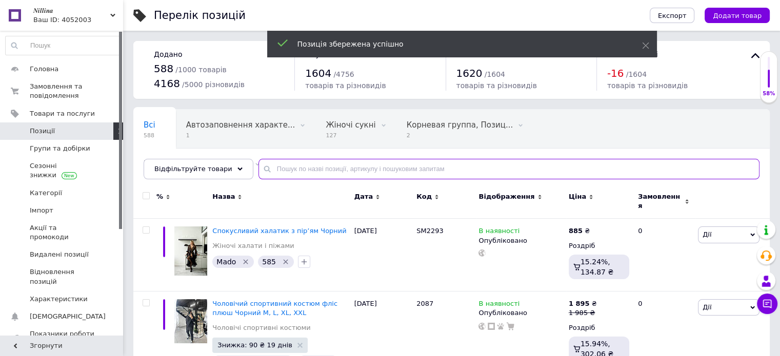
click at [306, 172] on input "text" at bounding box center [508, 169] width 501 height 21
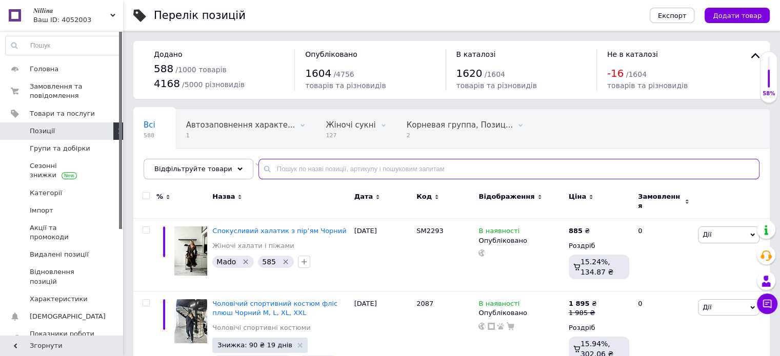
paste input "SM2293"
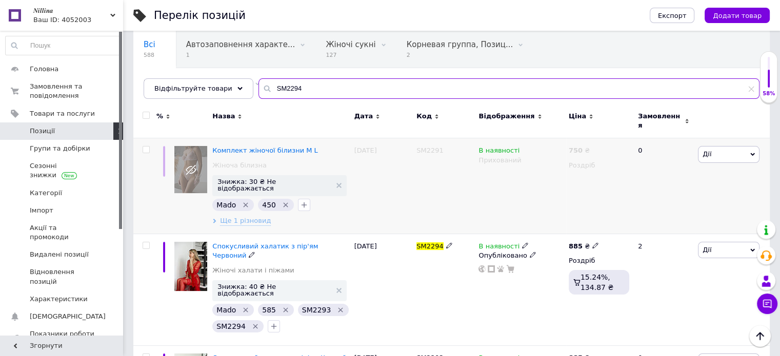
scroll to position [125, 0]
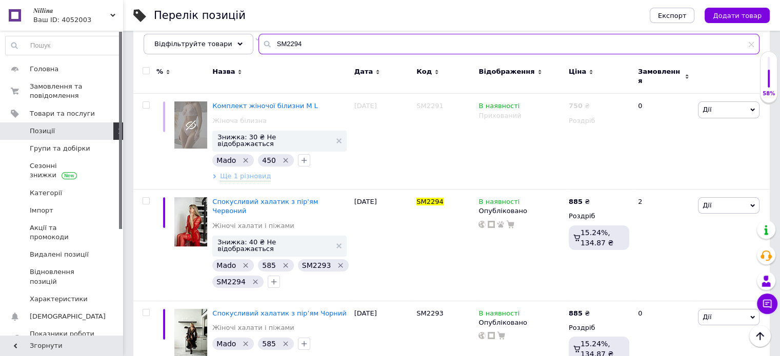
type input "SM2294"
